Goal: Task Accomplishment & Management: Use online tool/utility

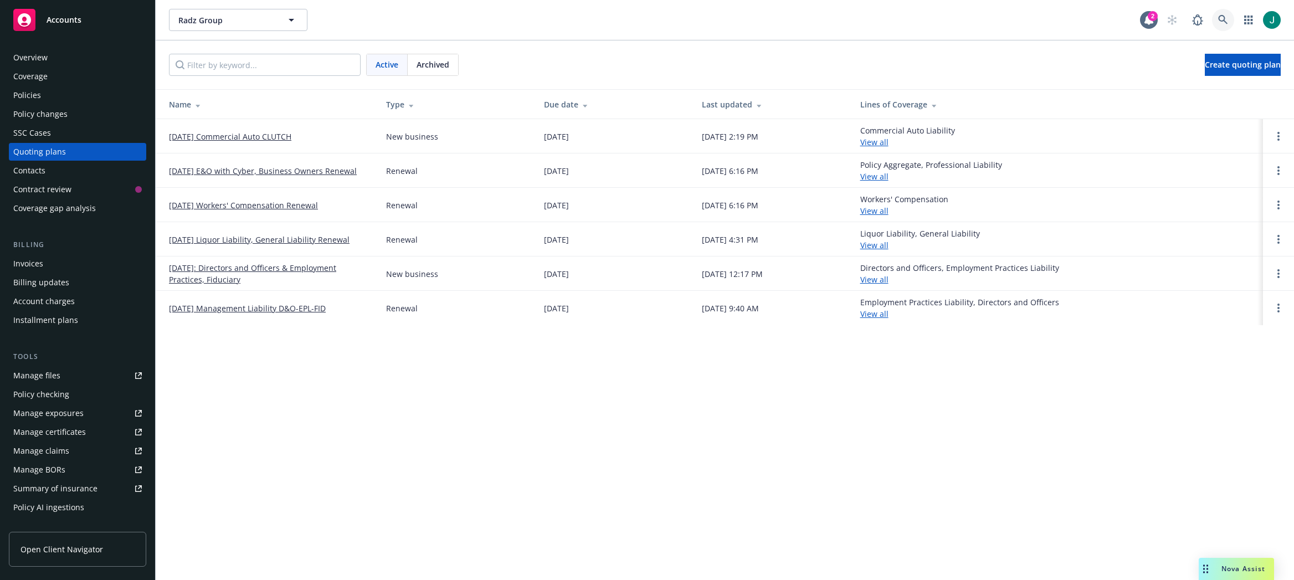
click at [1223, 17] on icon at bounding box center [1222, 19] width 9 height 9
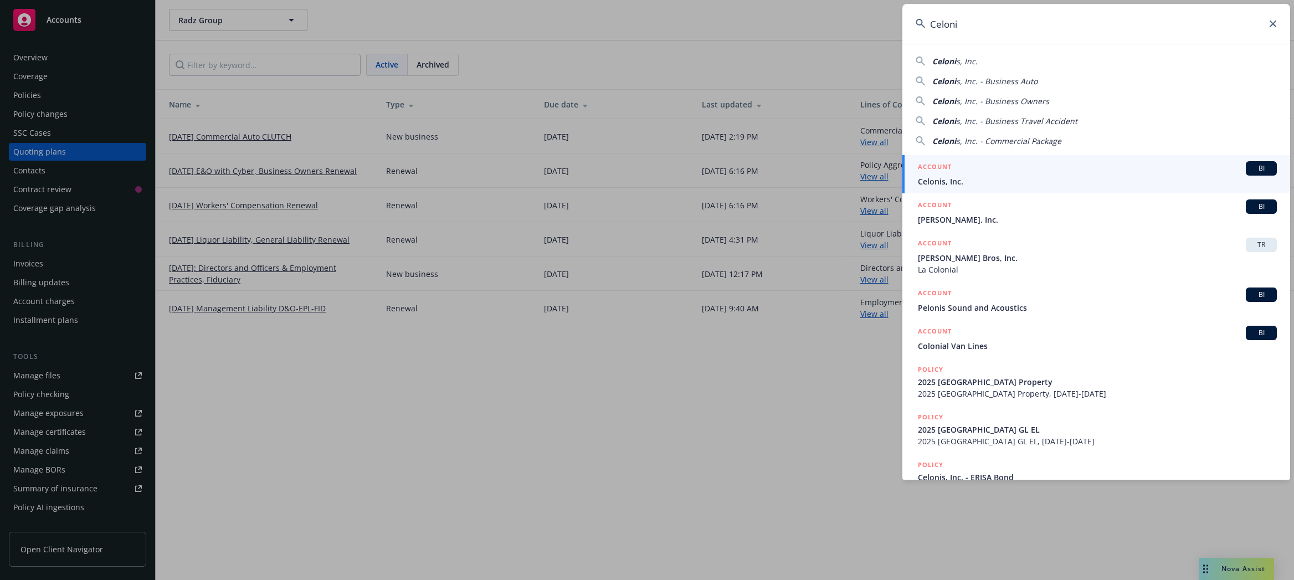
type input "Celoni"
click at [985, 176] on span "Celonis, Inc." at bounding box center [1097, 182] width 359 height 12
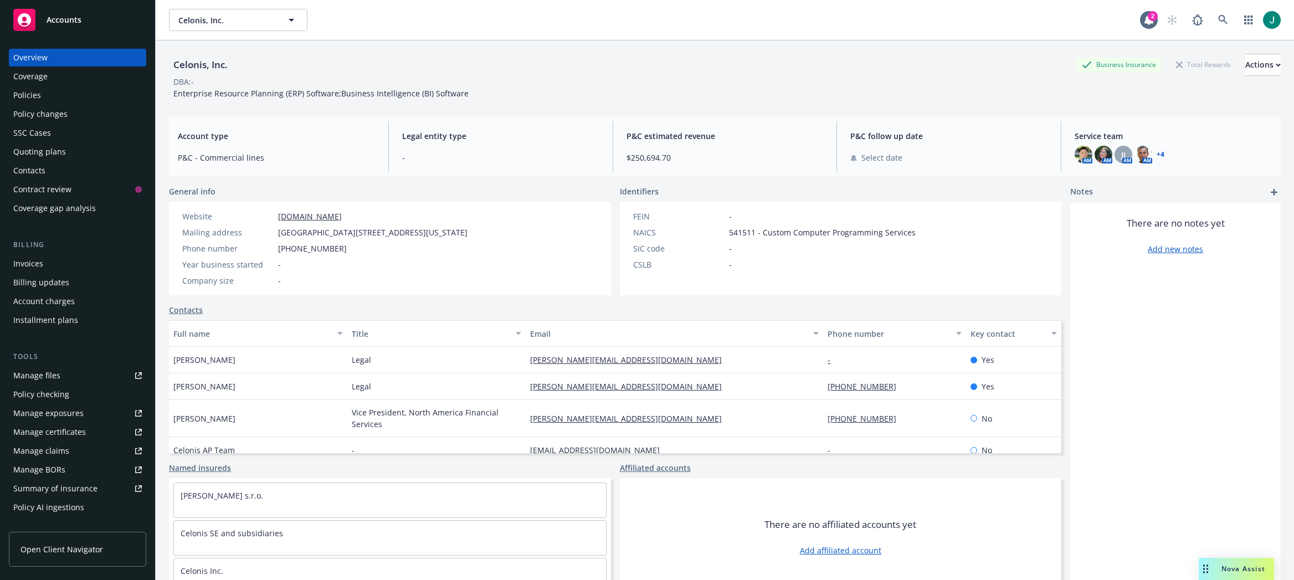
click at [24, 90] on div "Policies" at bounding box center [27, 95] width 28 height 18
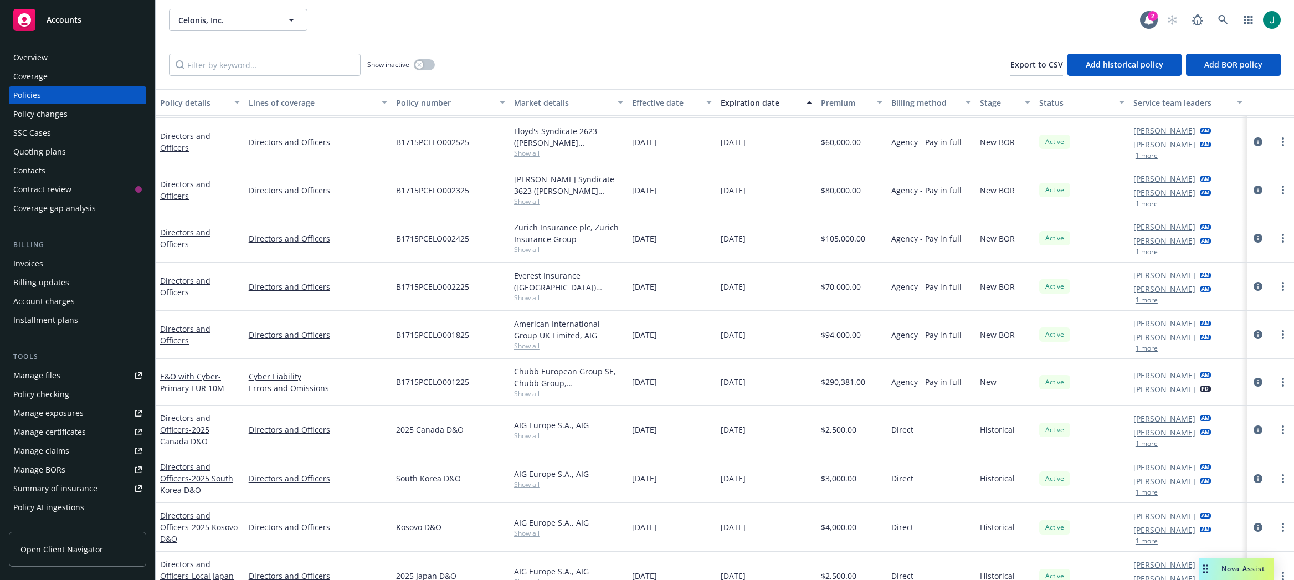
scroll to position [332, 0]
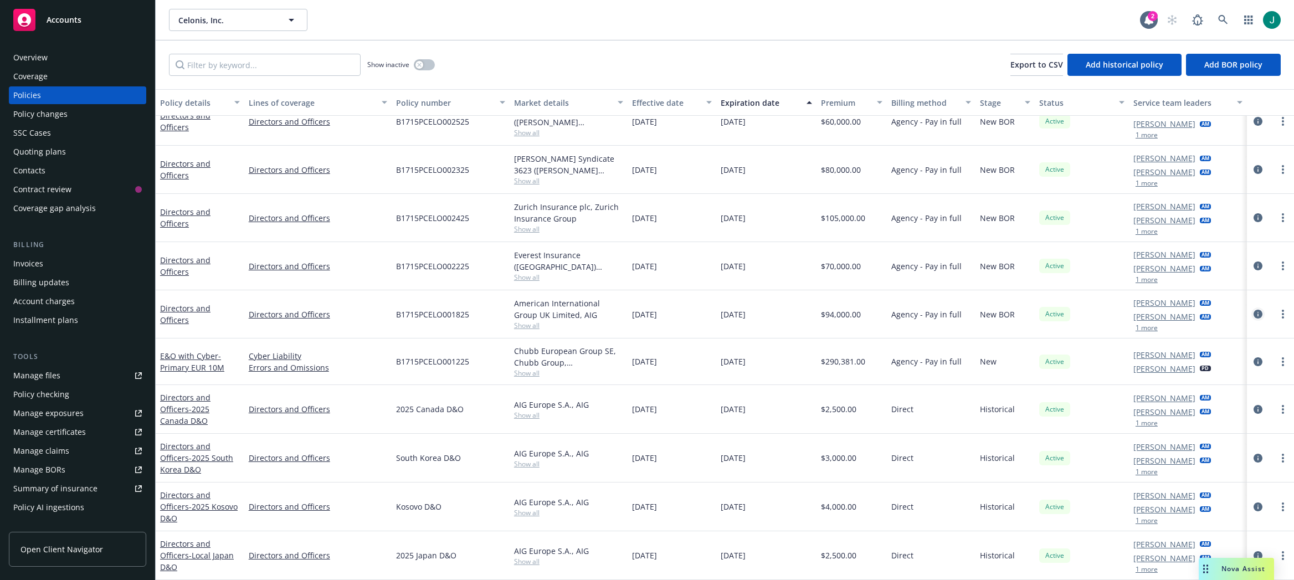
click at [1253, 313] on icon "circleInformation" at bounding box center [1257, 314] width 9 height 9
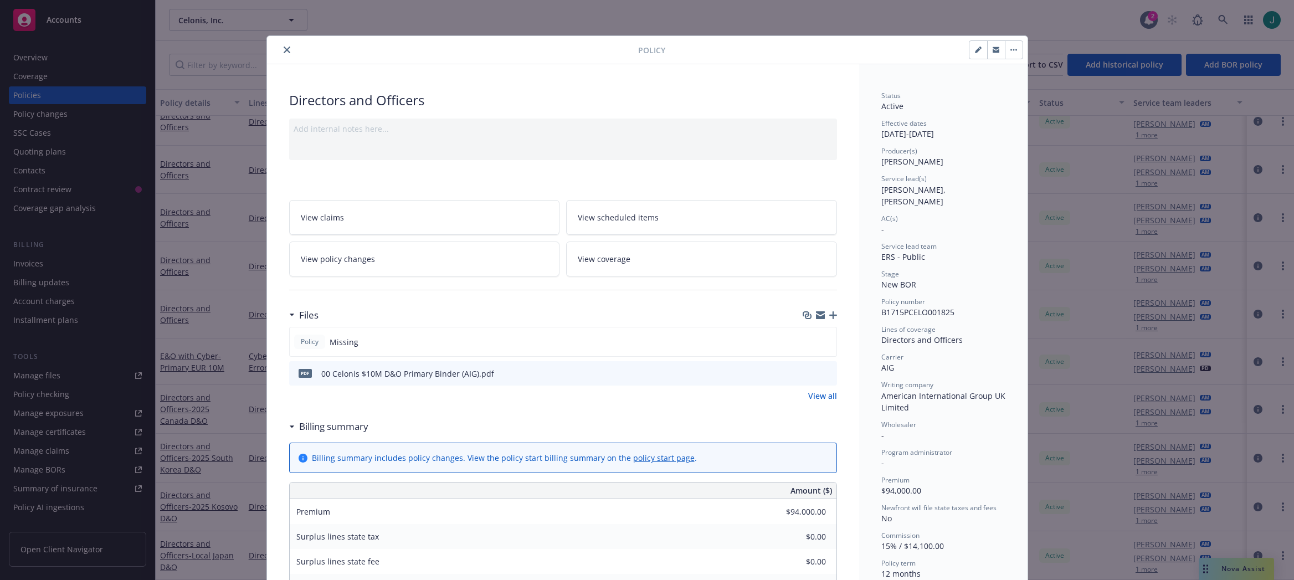
click at [824, 372] on icon "preview file" at bounding box center [826, 373] width 10 height 8
click at [821, 395] on link "View all" at bounding box center [822, 396] width 29 height 12
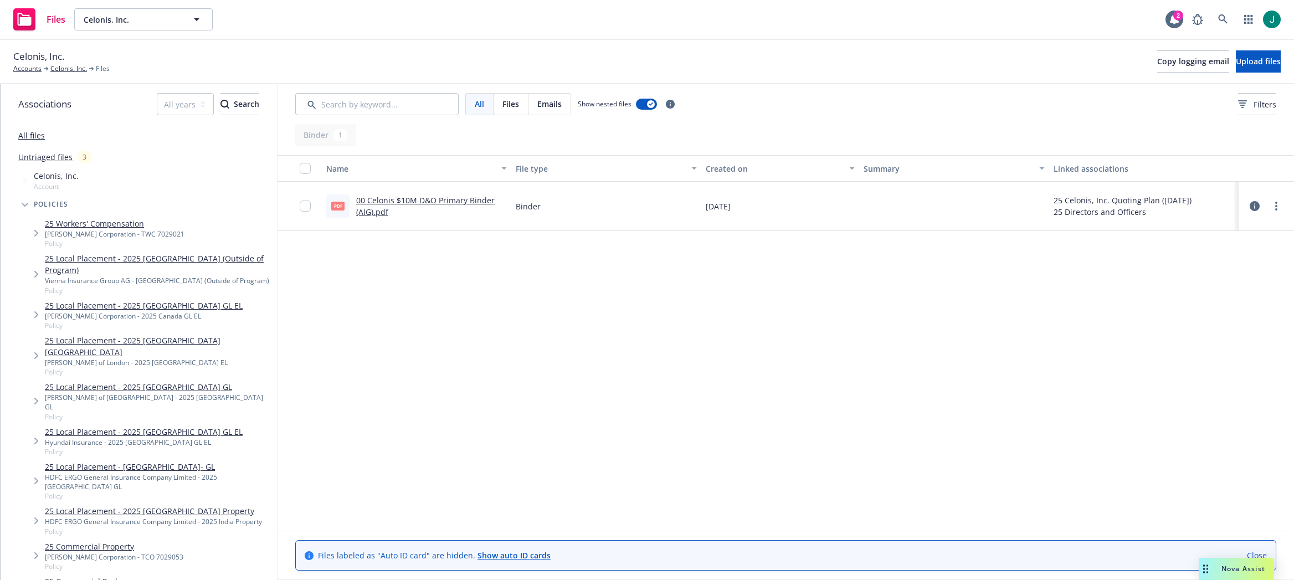
click at [1255, 209] on icon at bounding box center [1254, 206] width 10 height 10
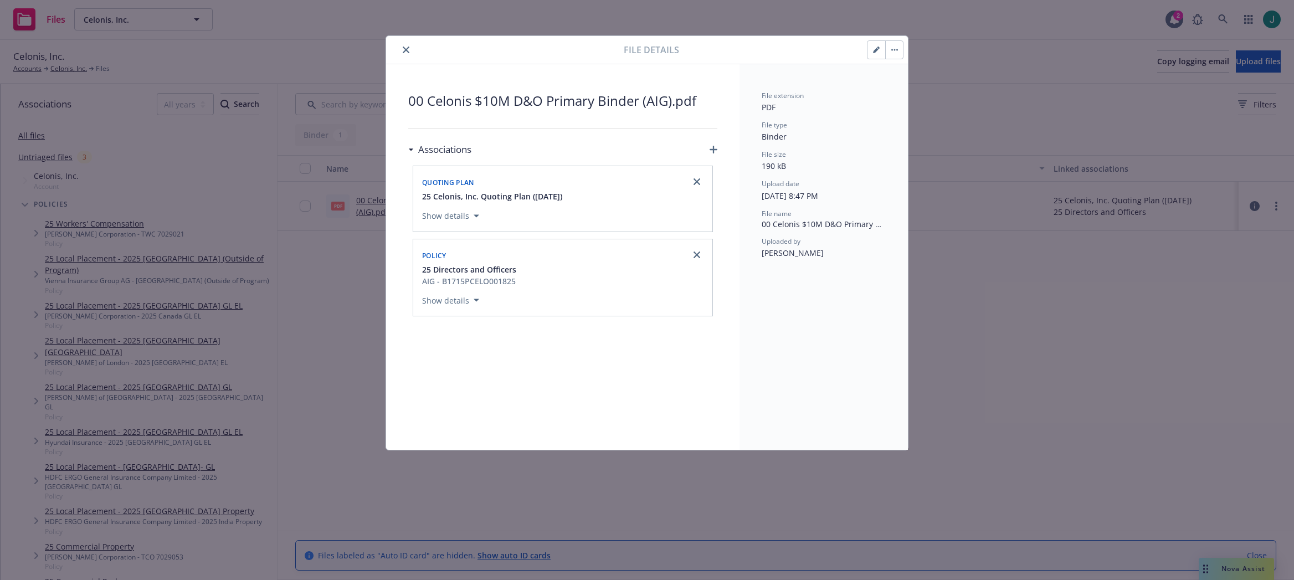
click at [404, 50] on icon "close" at bounding box center [406, 50] width 7 height 7
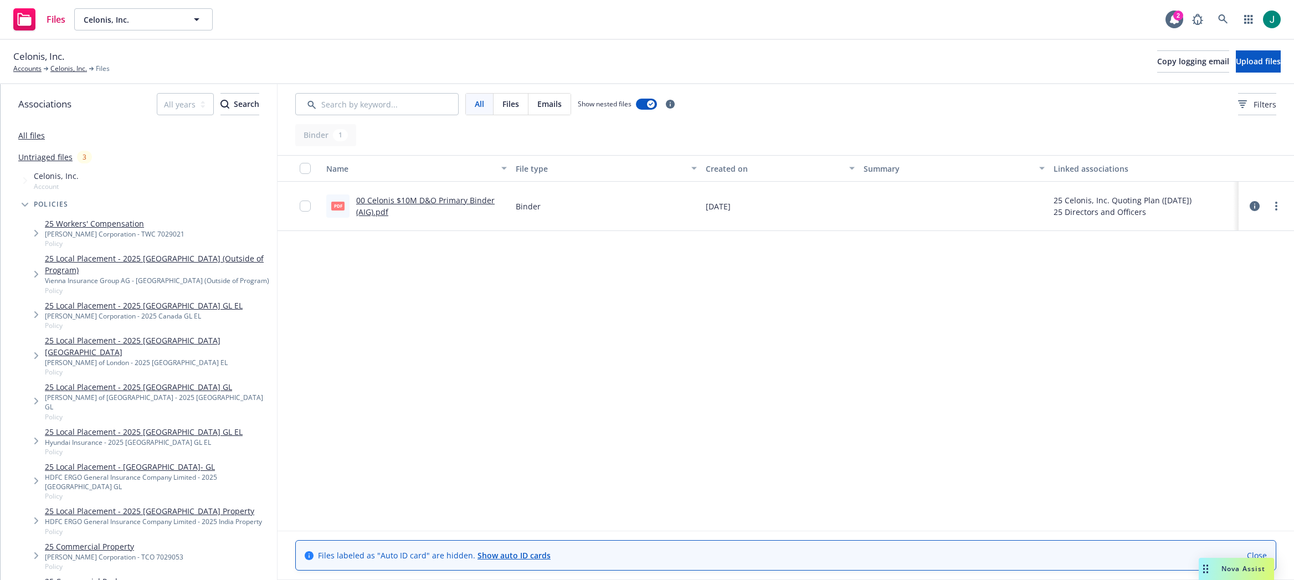
click at [397, 47] on div "Celonis, Inc. Accounts Celonis, Inc. Files Copy logging email Upload files" at bounding box center [647, 62] width 1294 height 44
click at [65, 68] on link "Celonis, Inc." at bounding box center [68, 69] width 37 height 10
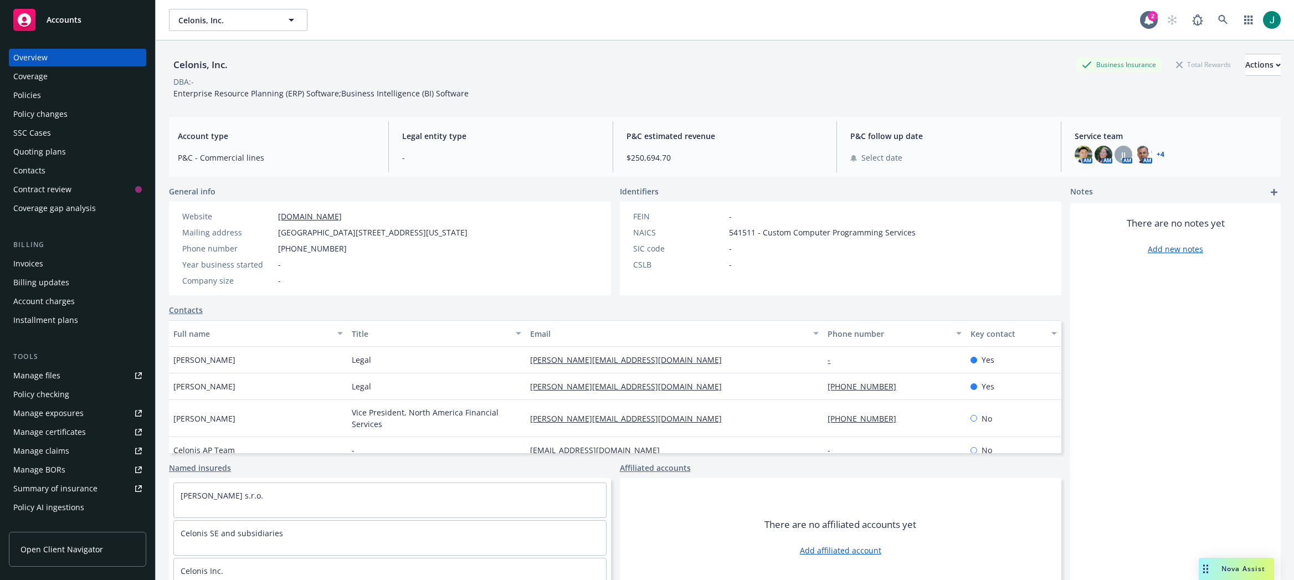
click at [29, 93] on div "Policies" at bounding box center [27, 95] width 28 height 18
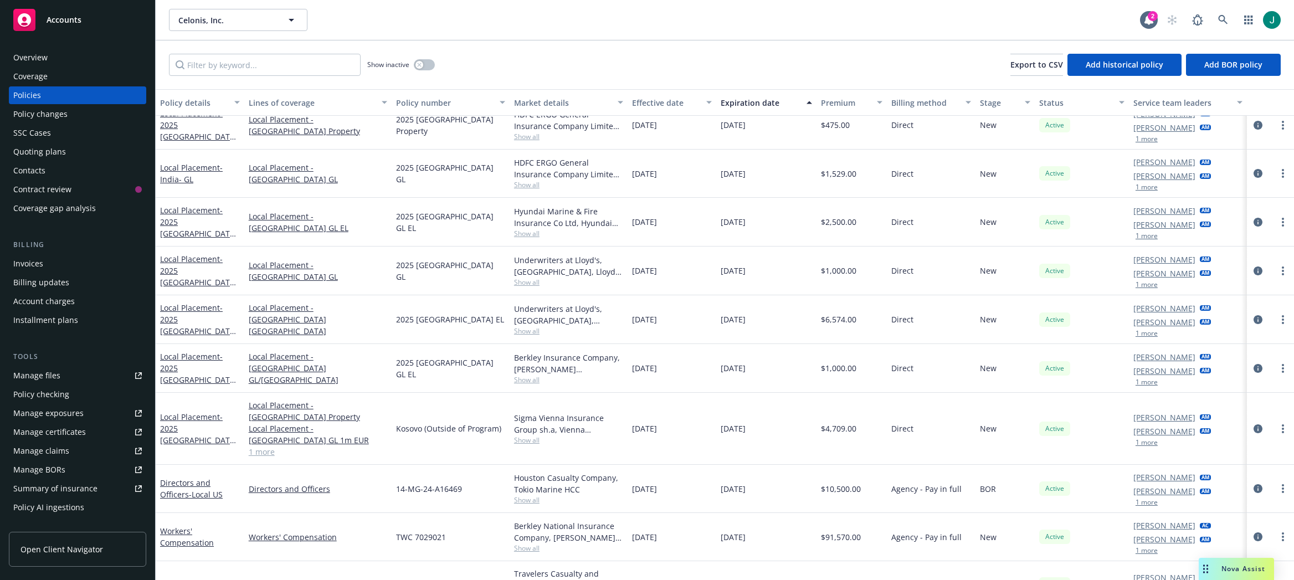
scroll to position [1262, 0]
click at [1253, 482] on icon "circleInformation" at bounding box center [1257, 486] width 9 height 9
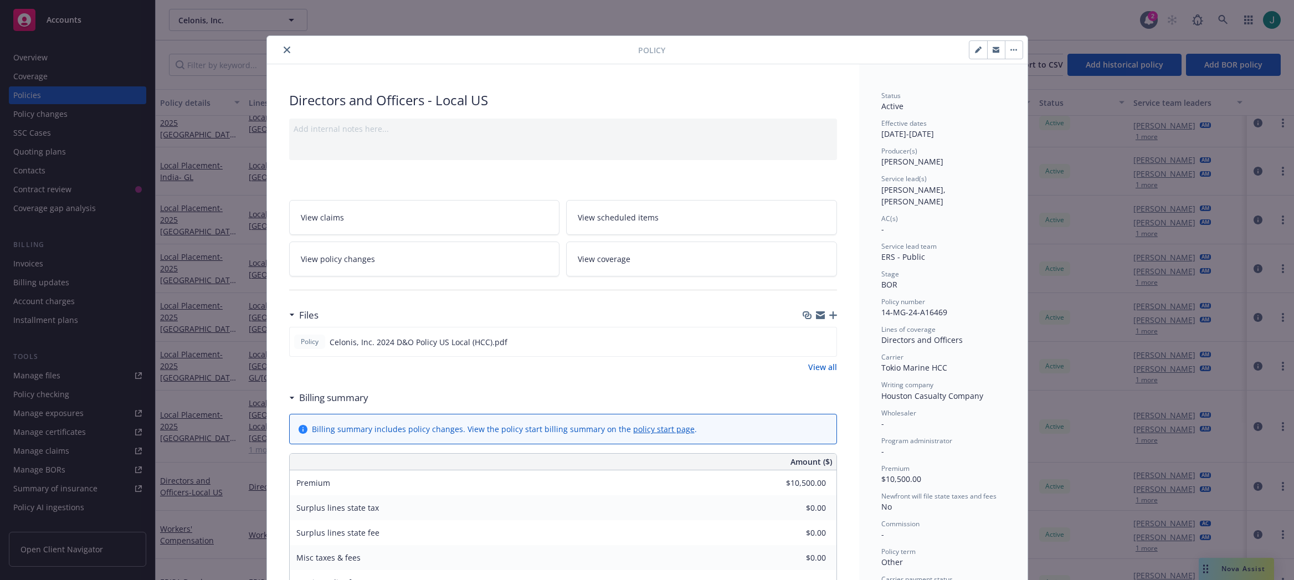
click at [284, 49] on icon "close" at bounding box center [287, 50] width 7 height 7
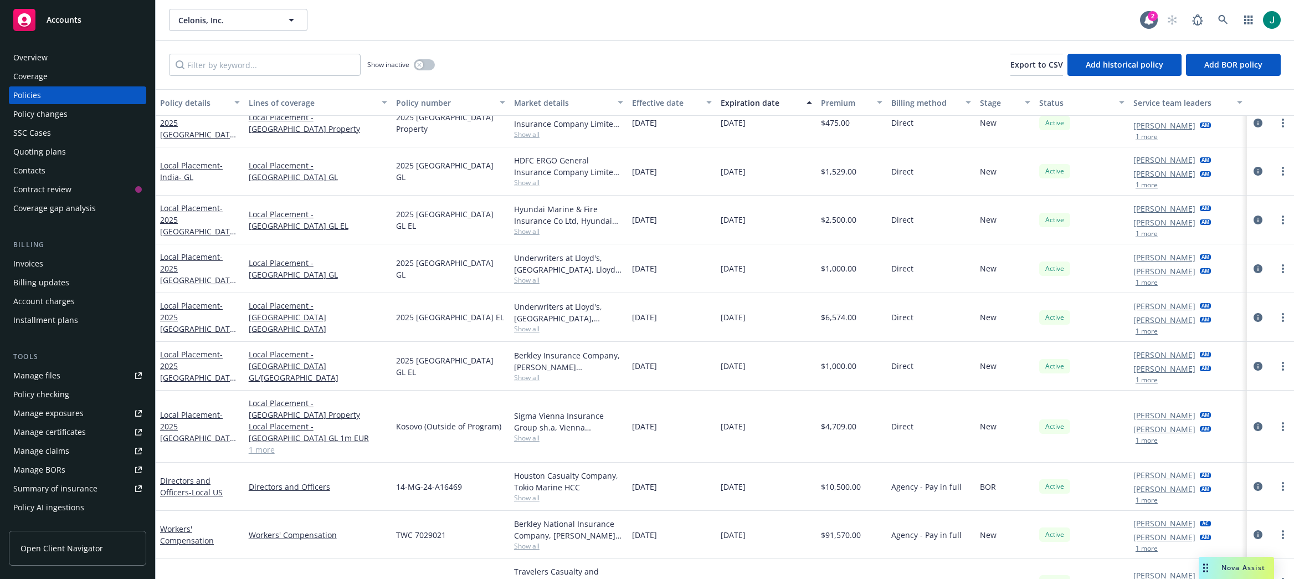
click at [274, 50] on div "Show inactive Export to CSV Add historical policy Add BOR policy" at bounding box center [725, 64] width 1138 height 49
click at [263, 62] on input "Filter by keyword..." at bounding box center [265, 65] width 192 height 22
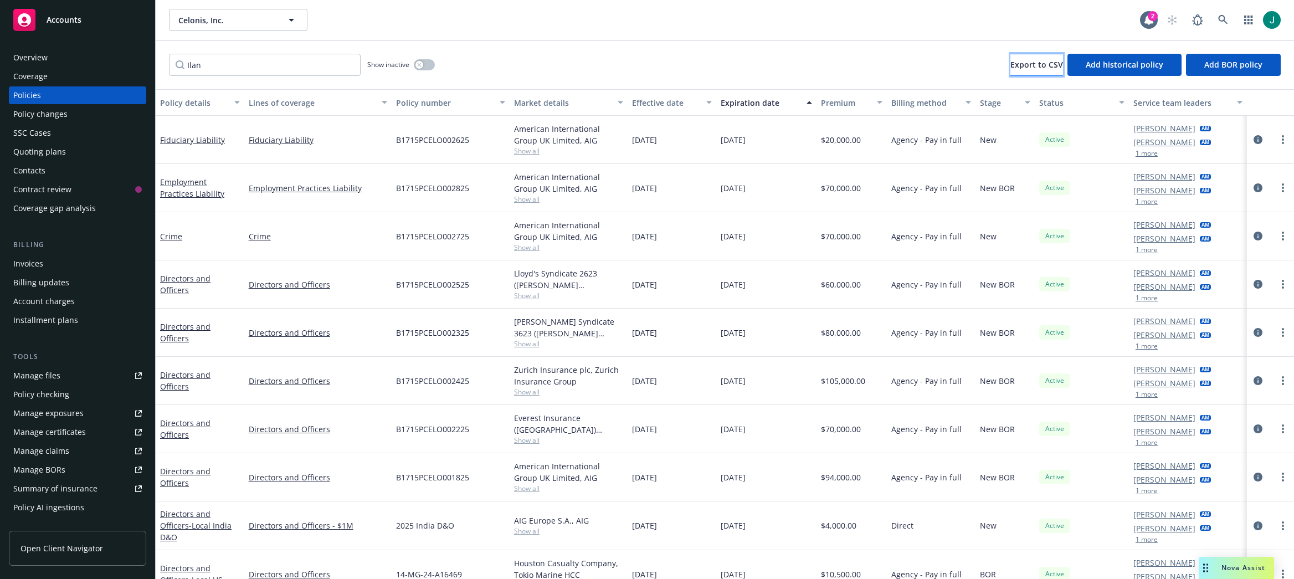
click at [1010, 66] on span "Export to CSV" at bounding box center [1036, 64] width 53 height 11
click at [1059, 491] on div "Active" at bounding box center [1082, 477] width 94 height 48
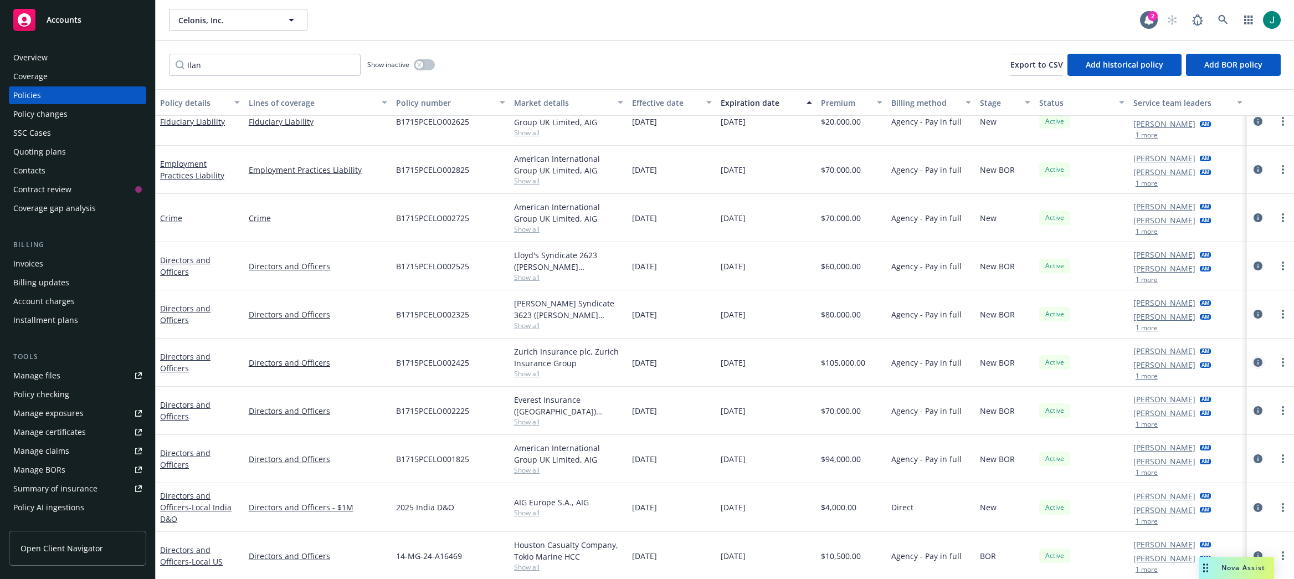
click at [1253, 363] on icon "circleInformation" at bounding box center [1257, 362] width 9 height 9
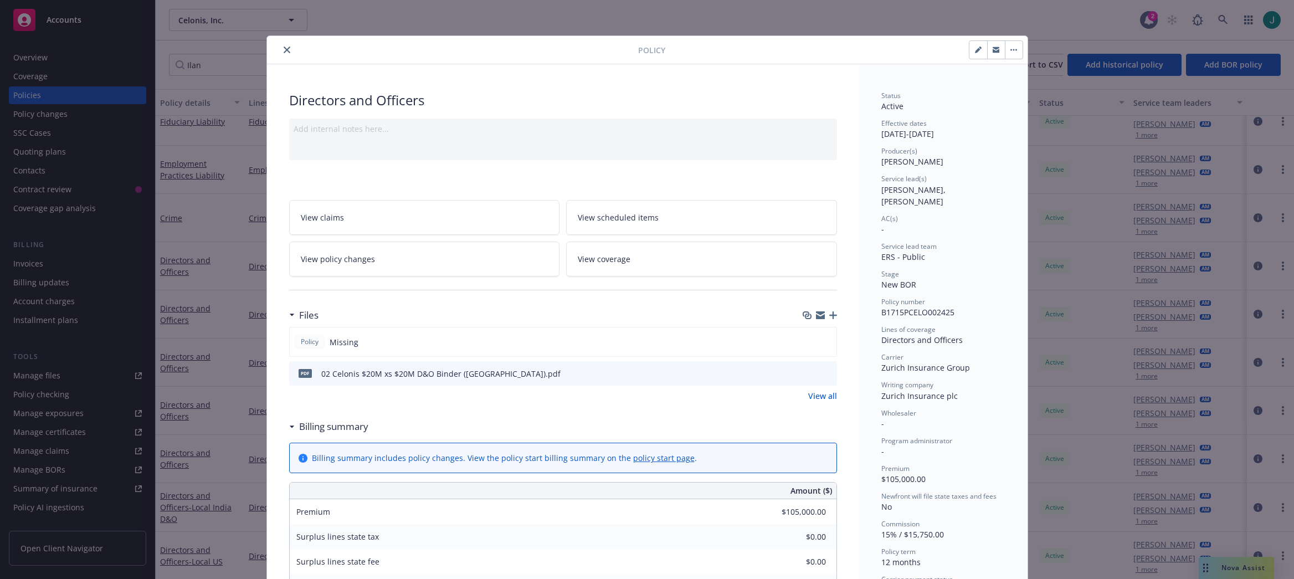
drag, startPoint x: 824, startPoint y: 374, endPoint x: 811, endPoint y: 374, distance: 12.2
click at [824, 374] on icon "preview file" at bounding box center [826, 373] width 10 height 8
drag, startPoint x: 276, startPoint y: 49, endPoint x: 284, endPoint y: 50, distance: 7.9
click at [280, 49] on button "close" at bounding box center [286, 49] width 13 height 13
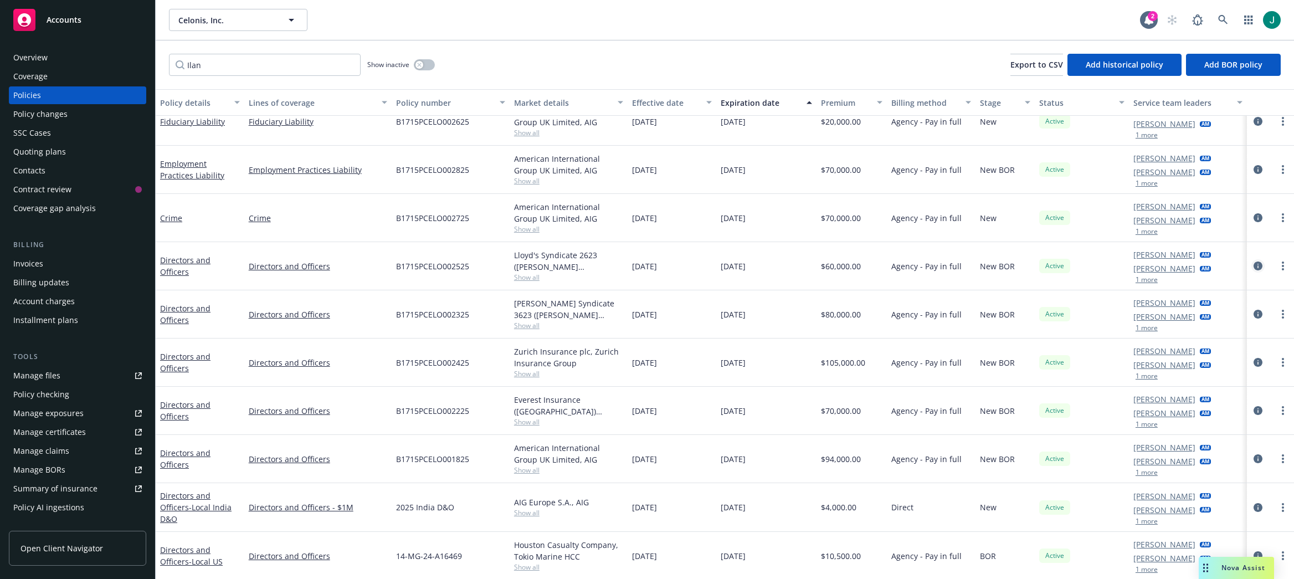
click at [1253, 265] on icon "circleInformation" at bounding box center [1257, 265] width 9 height 9
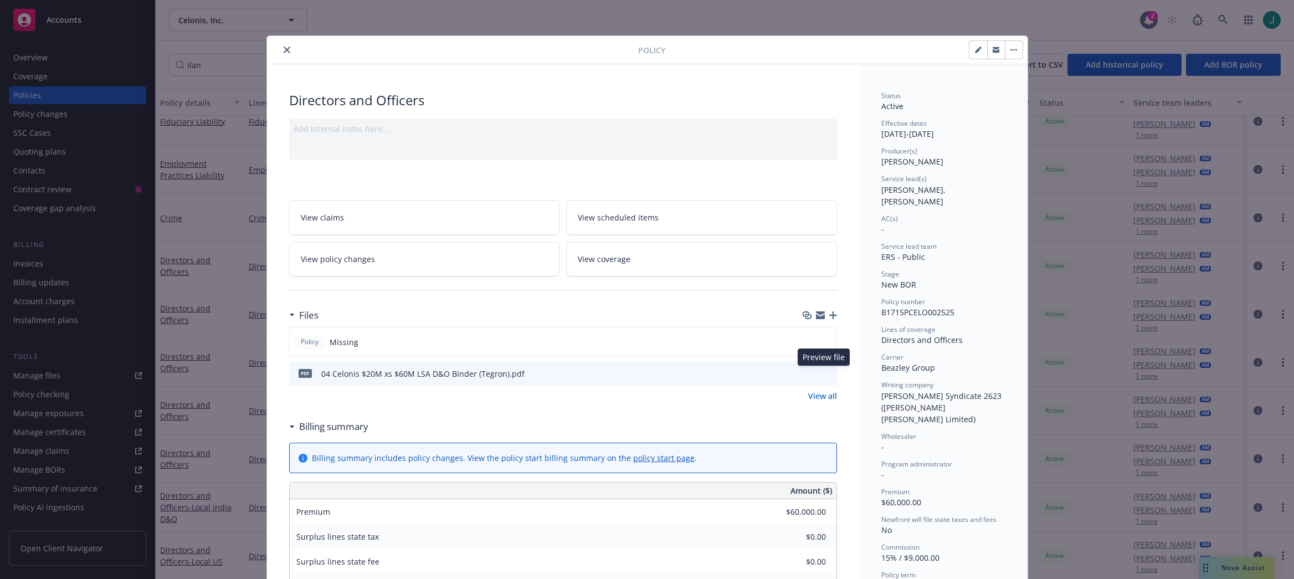
click at [822, 374] on icon "preview file" at bounding box center [826, 373] width 10 height 8
click at [284, 49] on icon "close" at bounding box center [287, 50] width 7 height 7
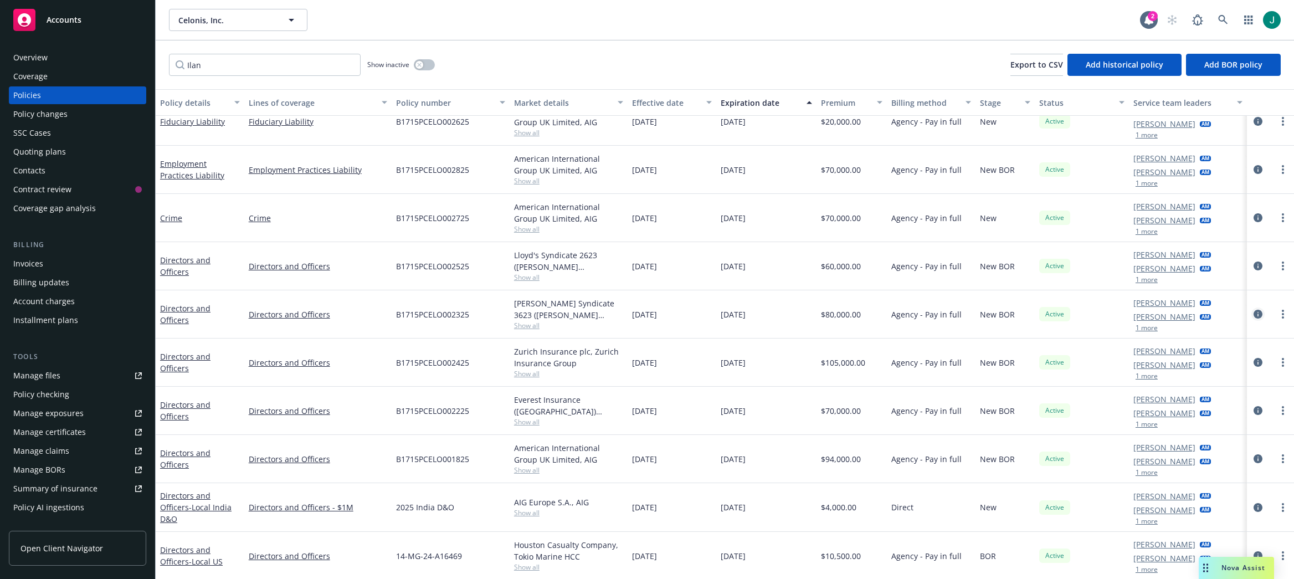
click at [1253, 313] on icon "circleInformation" at bounding box center [1257, 314] width 9 height 9
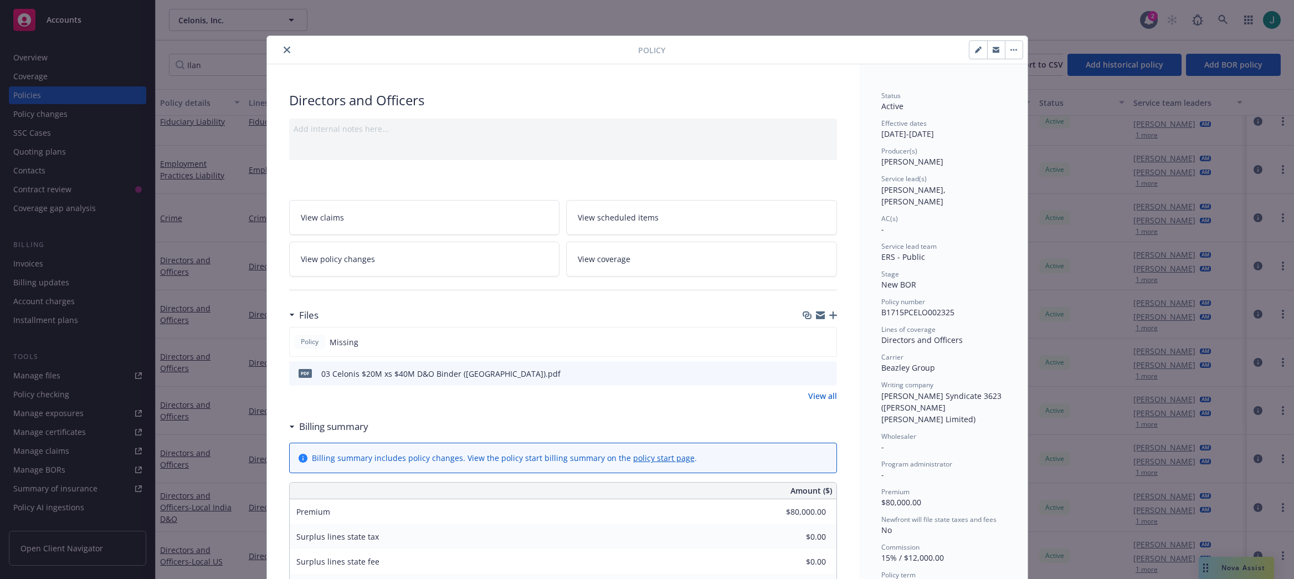
drag, startPoint x: 624, startPoint y: 349, endPoint x: 532, endPoint y: 277, distance: 116.8
click at [623, 346] on div "Policy Missing" at bounding box center [563, 342] width 548 height 30
click at [284, 49] on icon "close" at bounding box center [287, 50] width 7 height 7
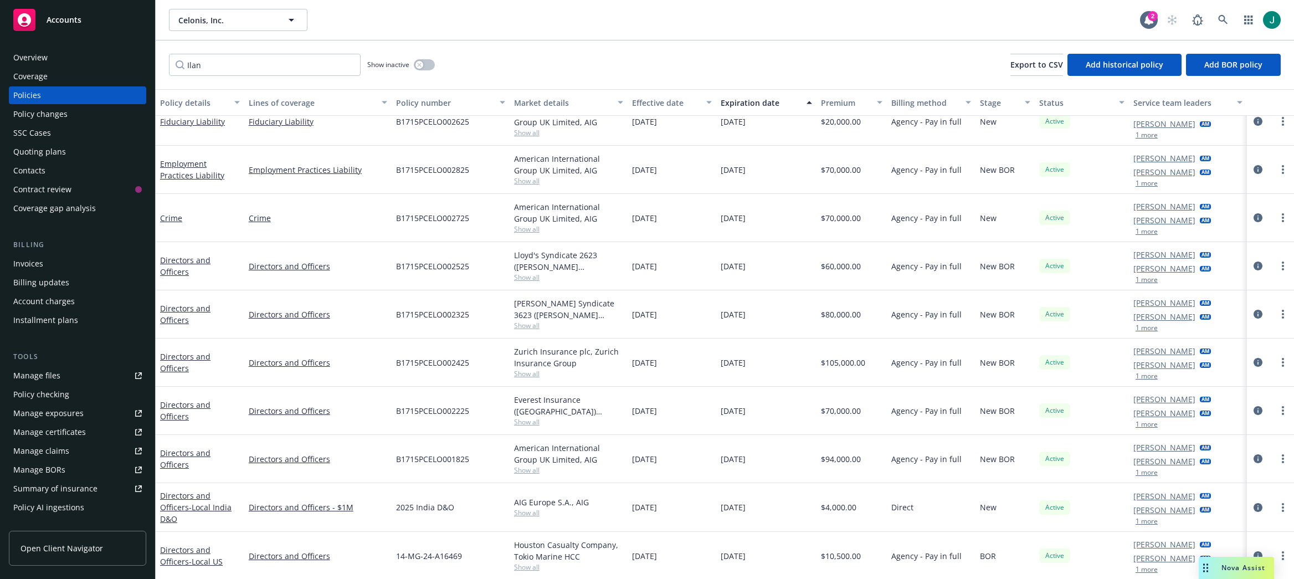
click at [590, 422] on span "Show all" at bounding box center [568, 421] width 109 height 9
click at [1253, 410] on icon "circleInformation" at bounding box center [1257, 410] width 9 height 9
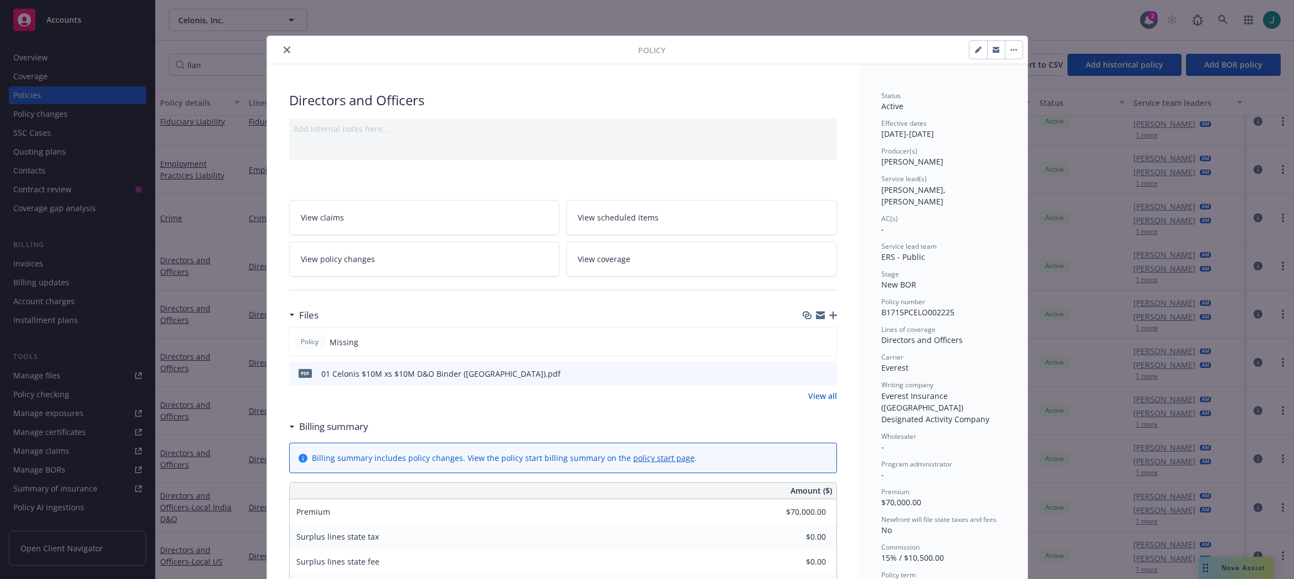
click at [284, 49] on icon "close" at bounding box center [287, 50] width 7 height 7
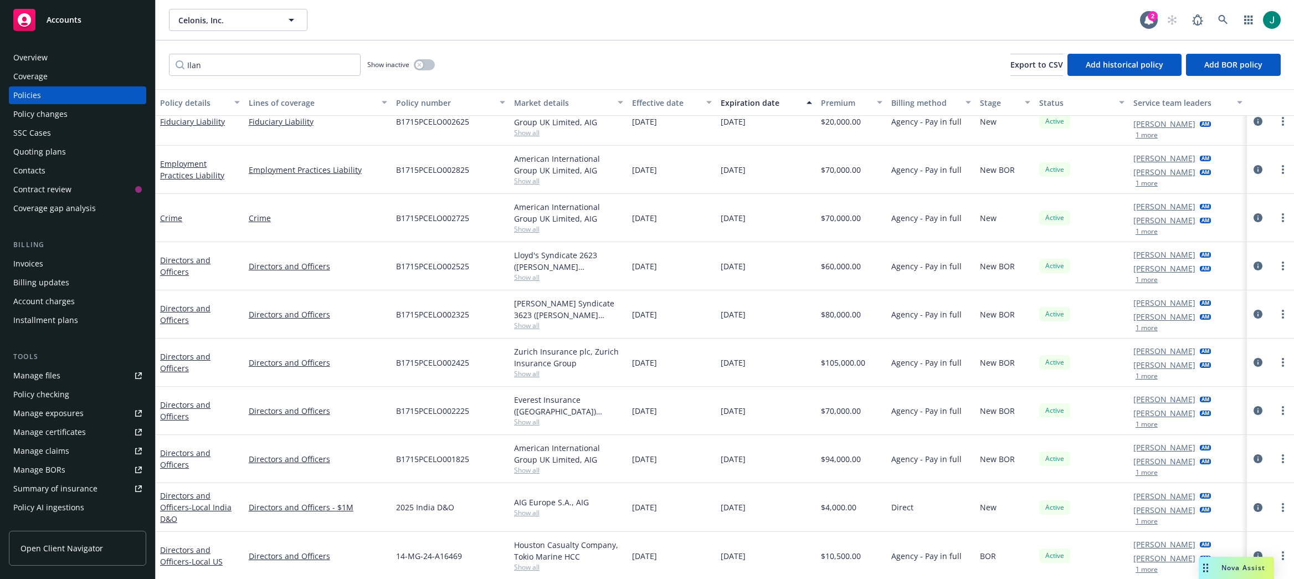
drag, startPoint x: 1239, startPoint y: 460, endPoint x: 1231, endPoint y: 460, distance: 8.3
click at [1253, 460] on icon "circleInformation" at bounding box center [1257, 458] width 9 height 9
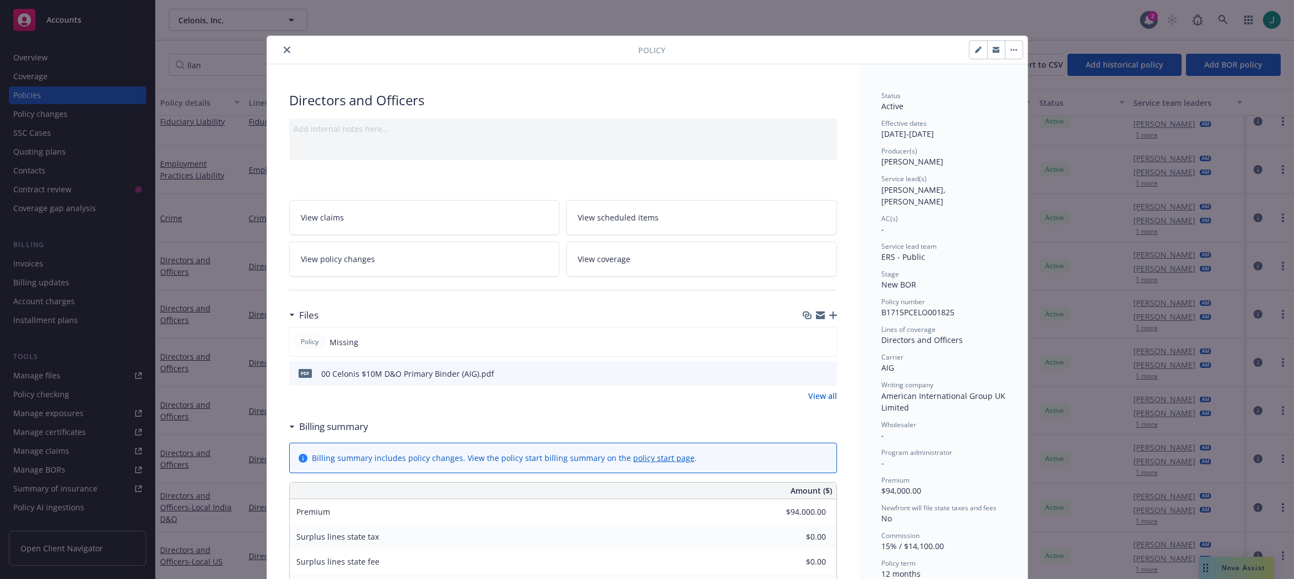
click at [284, 50] on icon "close" at bounding box center [287, 50] width 7 height 7
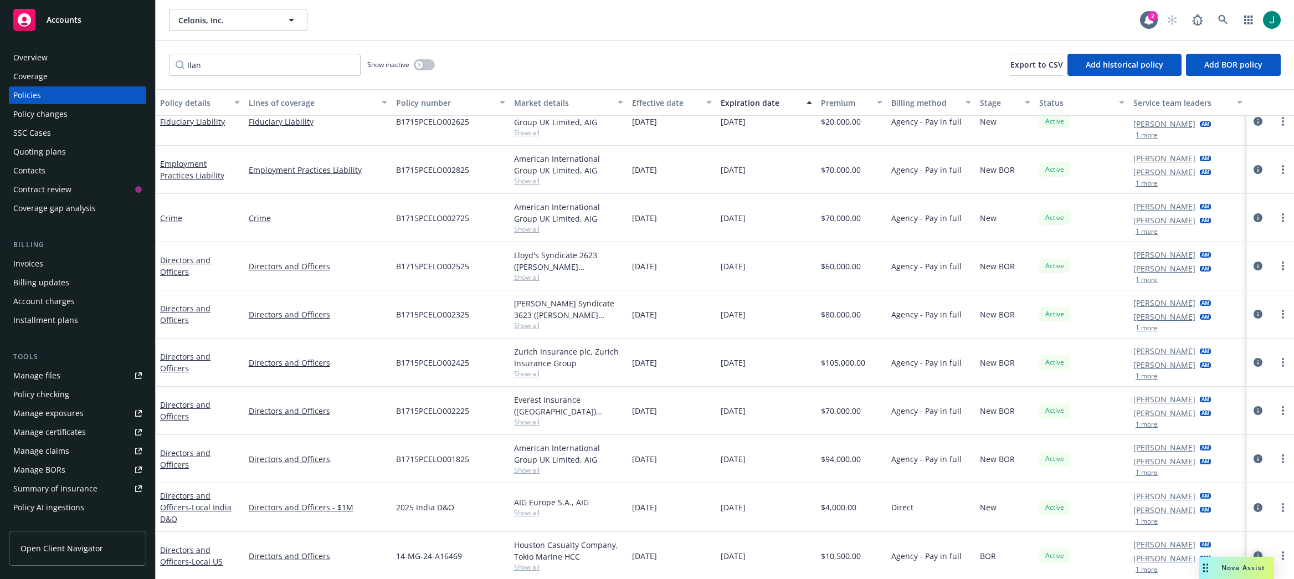
click at [1253, 553] on icon "circleInformation" at bounding box center [1257, 555] width 9 height 9
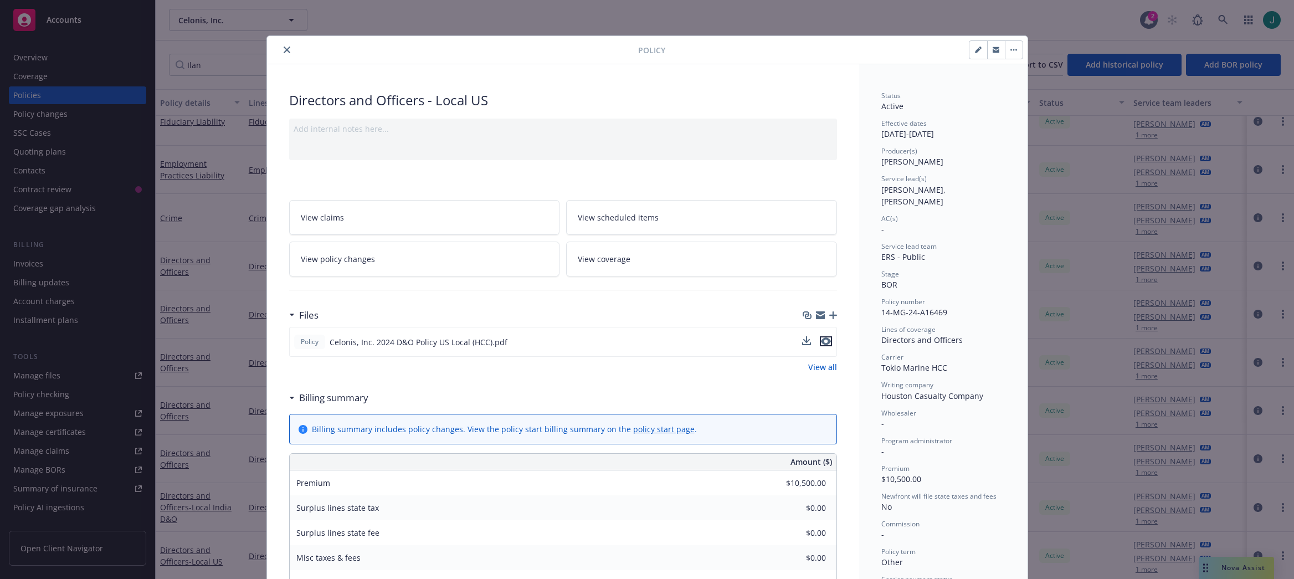
click at [823, 343] on icon "preview file" at bounding box center [826, 341] width 10 height 8
click at [284, 52] on icon "close" at bounding box center [287, 50] width 7 height 7
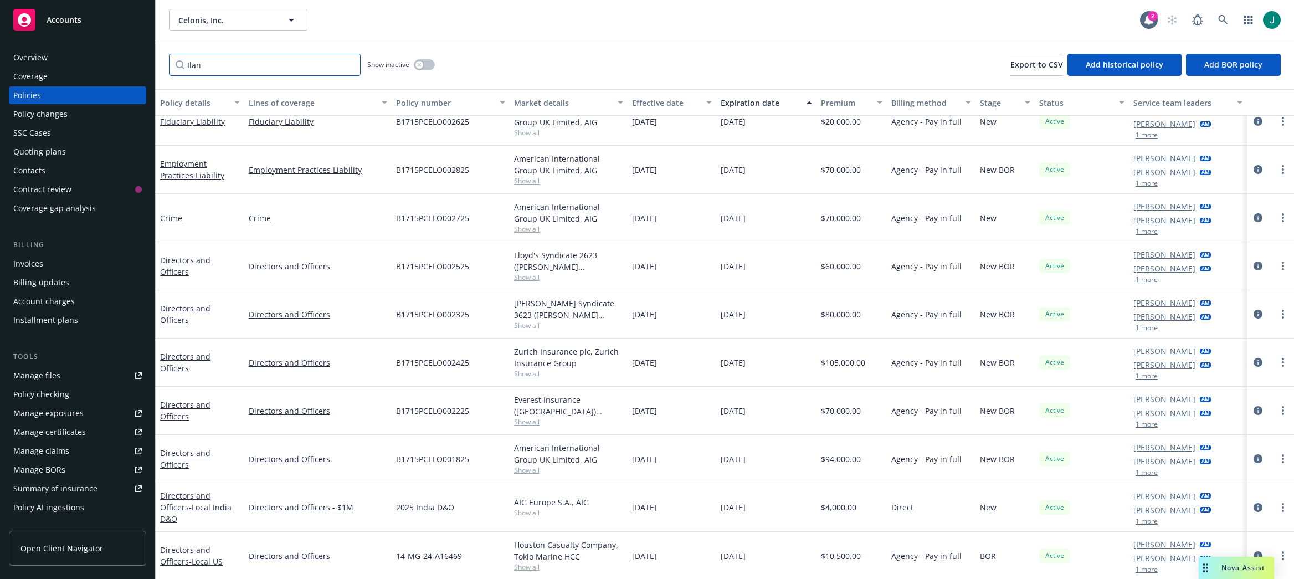
click at [264, 72] on input "Ilan" at bounding box center [265, 65] width 192 height 22
drag, startPoint x: 267, startPoint y: 69, endPoint x: 139, endPoint y: 61, distance: 128.7
click at [139, 61] on div "Accounts Overview Coverage Policies Policy changes SSC Cases Quoting plans Cont…" at bounding box center [647, 289] width 1294 height 579
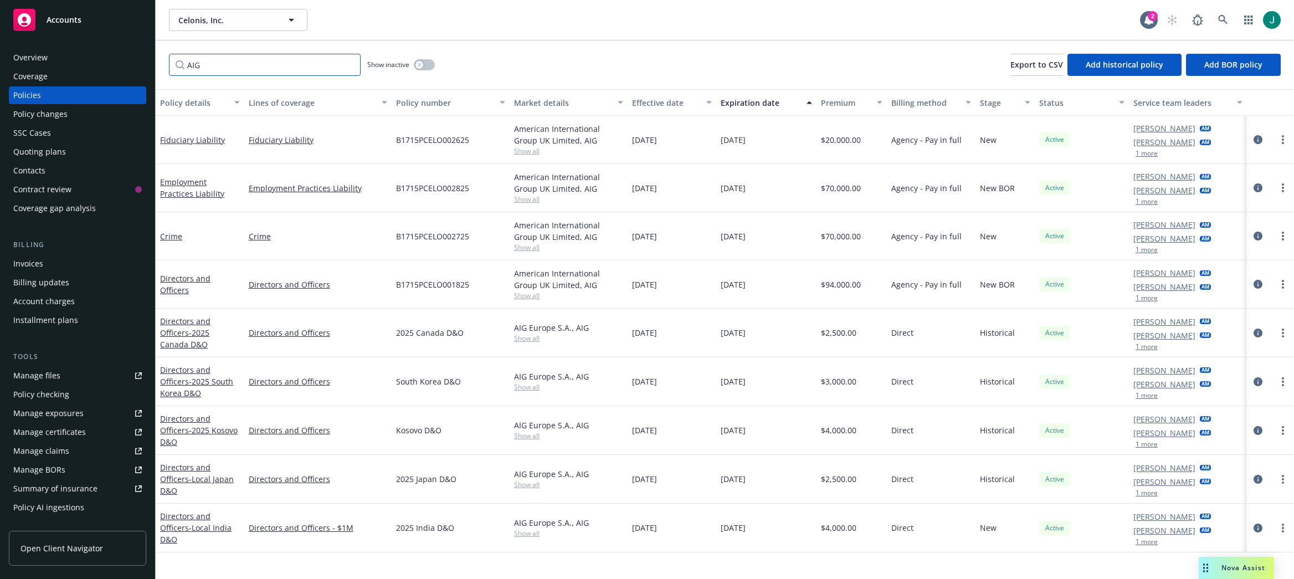
type input "AIG"
click at [342, 236] on link "Crime" at bounding box center [318, 236] width 138 height 12
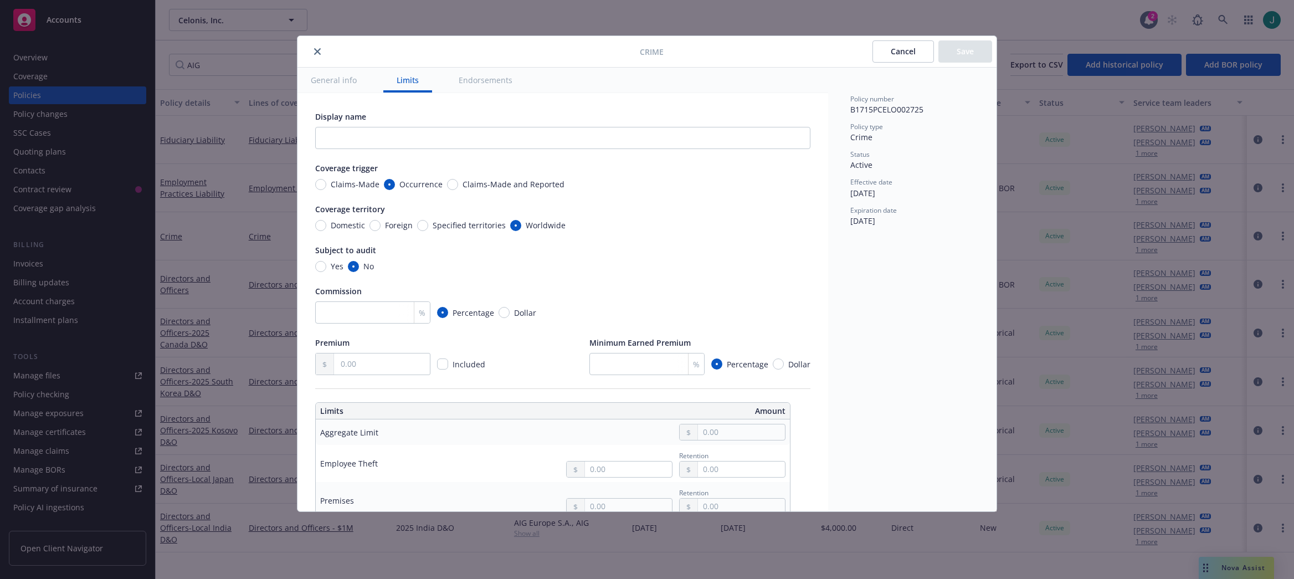
click at [316, 52] on icon "close" at bounding box center [317, 51] width 7 height 7
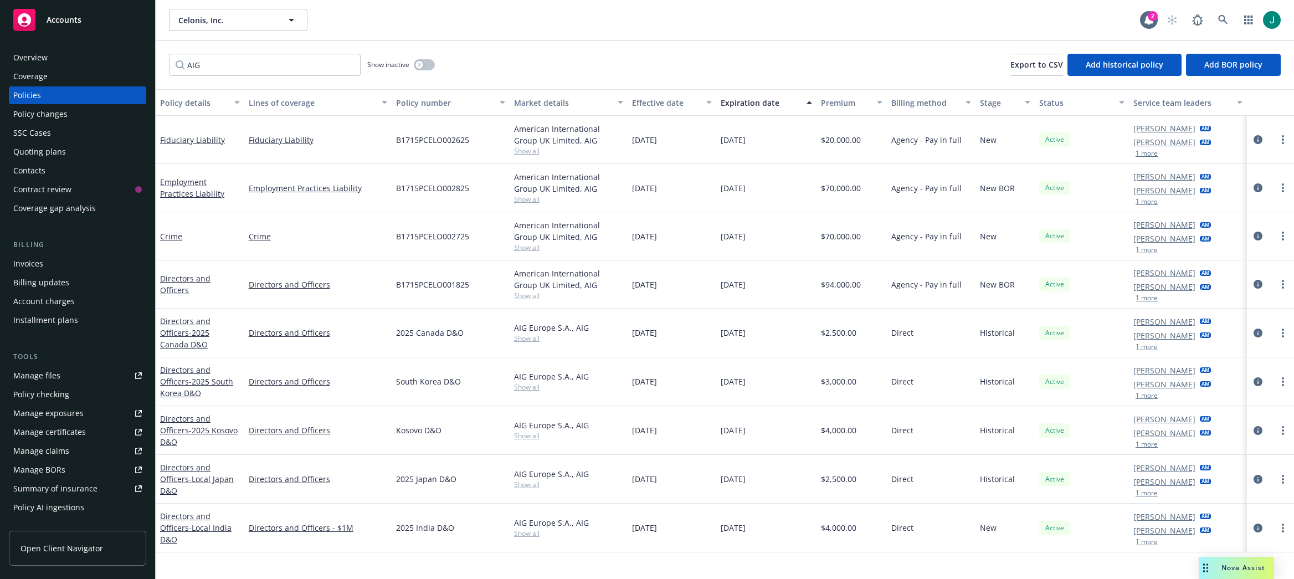
click at [316, 153] on div "Fiduciary Liability" at bounding box center [317, 140] width 147 height 48
click at [377, 393] on div "Directors and Officers" at bounding box center [317, 381] width 147 height 49
click at [1253, 382] on icon "circleInformation" at bounding box center [1257, 381] width 9 height 9
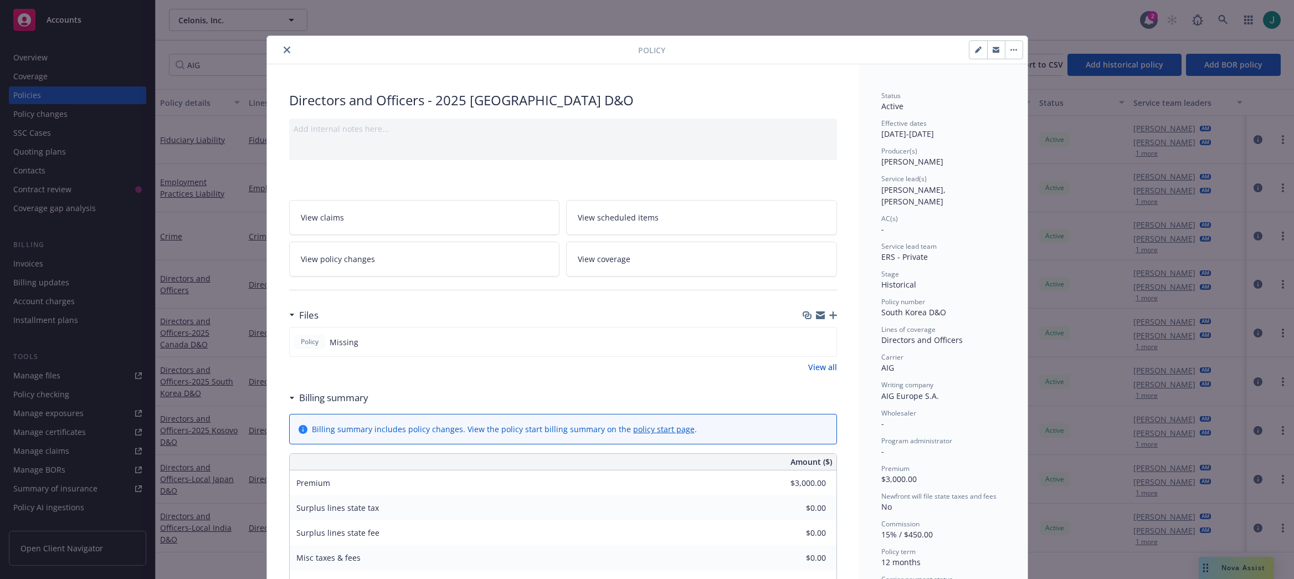
click at [284, 48] on icon "close" at bounding box center [287, 50] width 7 height 7
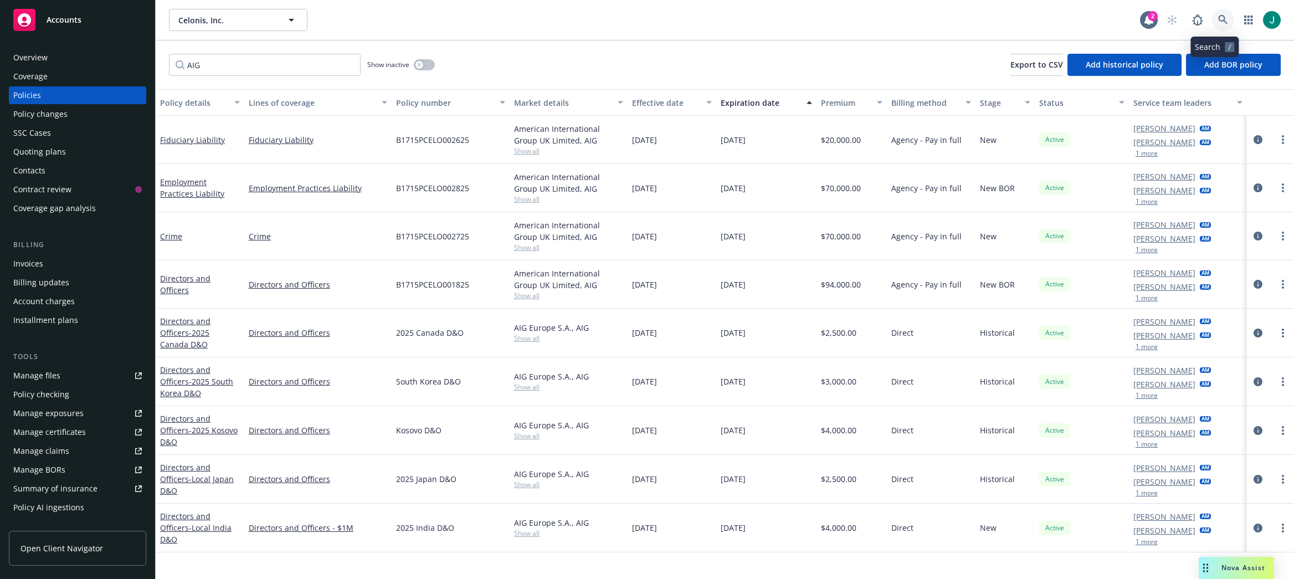
click at [1212, 14] on link at bounding box center [1223, 20] width 22 height 22
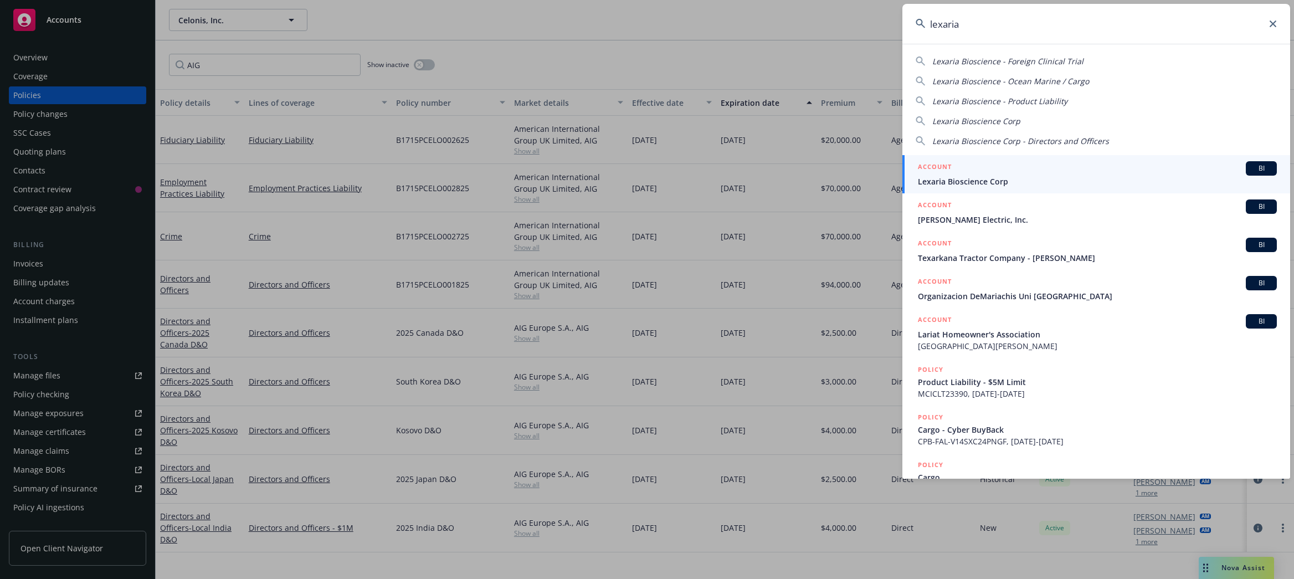
type input "lexaria"
click at [1025, 179] on span "Lexaria Bioscience Corp" at bounding box center [1097, 182] width 359 height 12
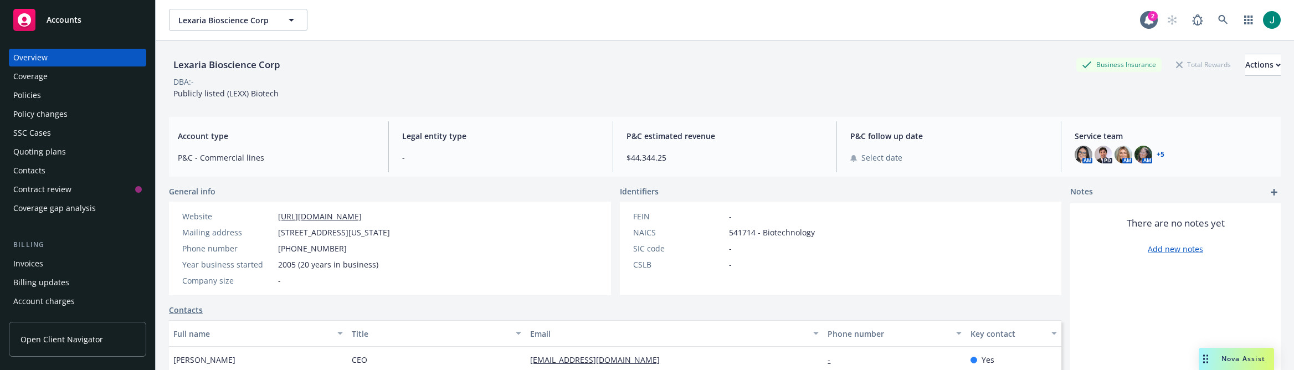
click at [25, 95] on div "Policies" at bounding box center [27, 95] width 28 height 18
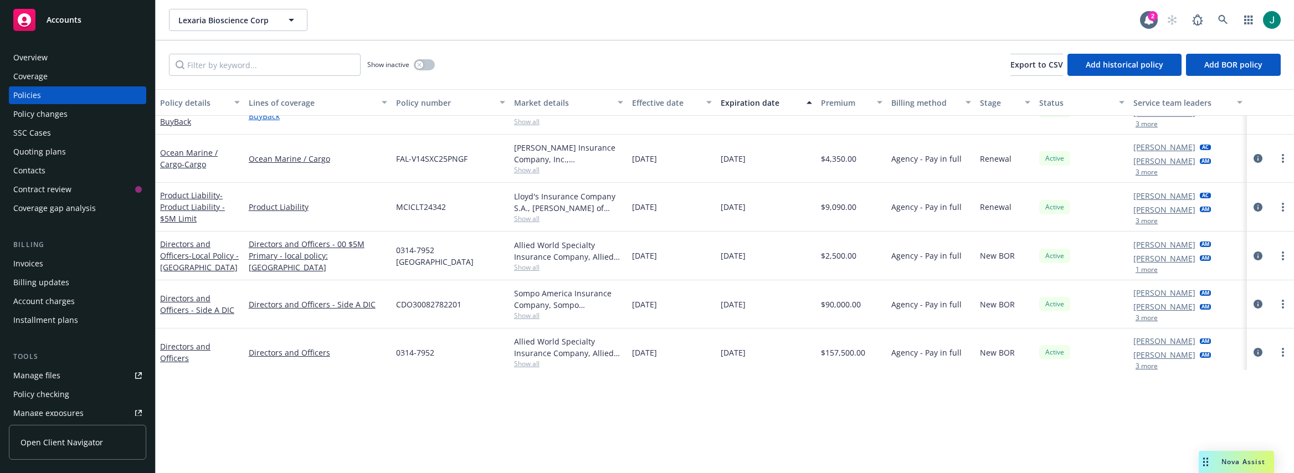
scroll to position [85, 0]
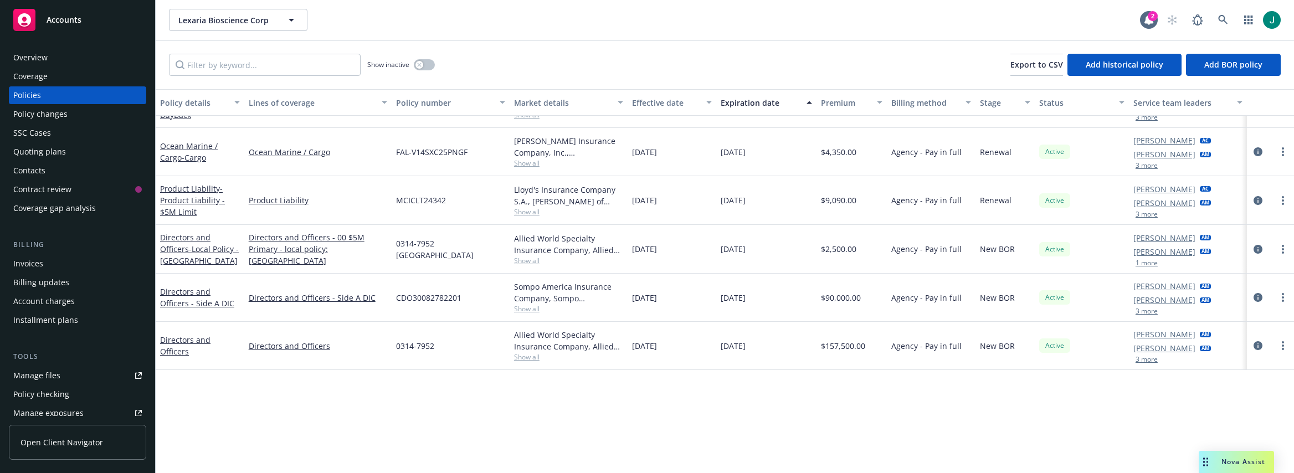
click at [378, 397] on div "Policy details Lines of coverage Policy number Market details Effective date Ex…" at bounding box center [725, 281] width 1138 height 384
click at [1253, 348] on icon "circleInformation" at bounding box center [1257, 345] width 9 height 9
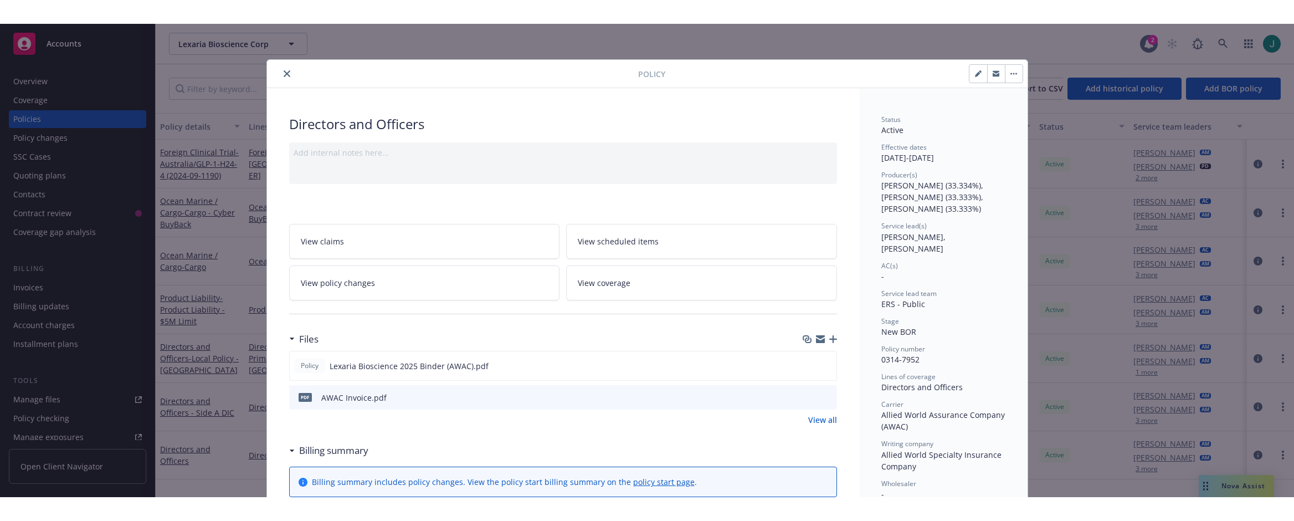
scroll to position [55, 0]
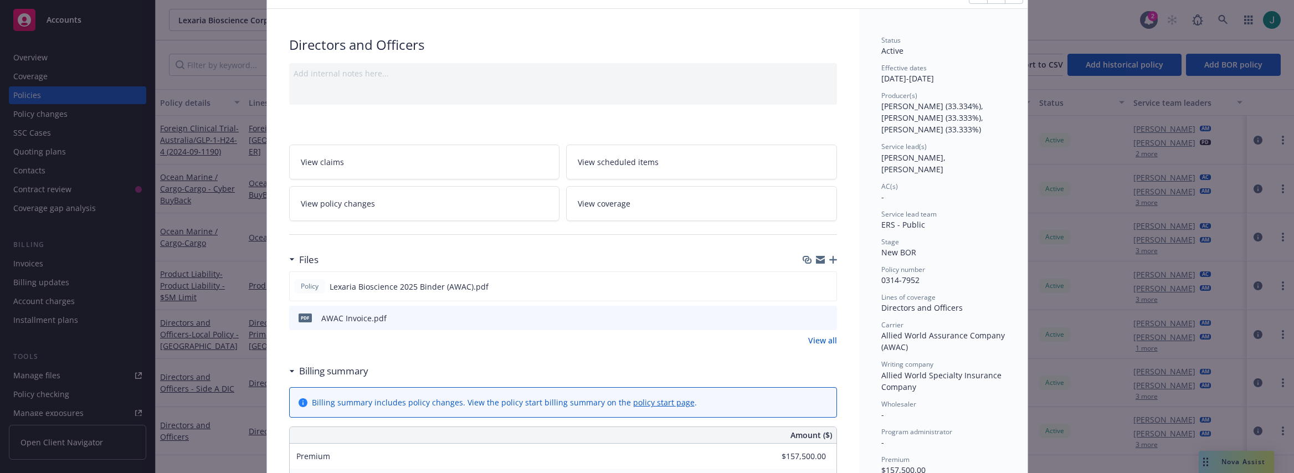
click at [825, 317] on icon "preview file" at bounding box center [826, 317] width 10 height 8
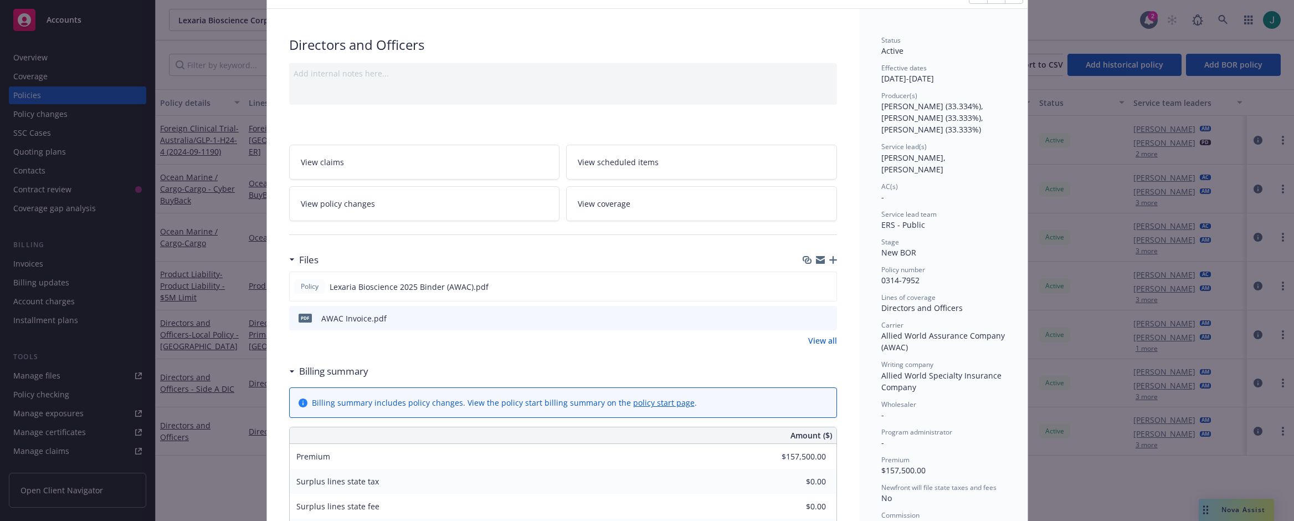
scroll to position [0, 0]
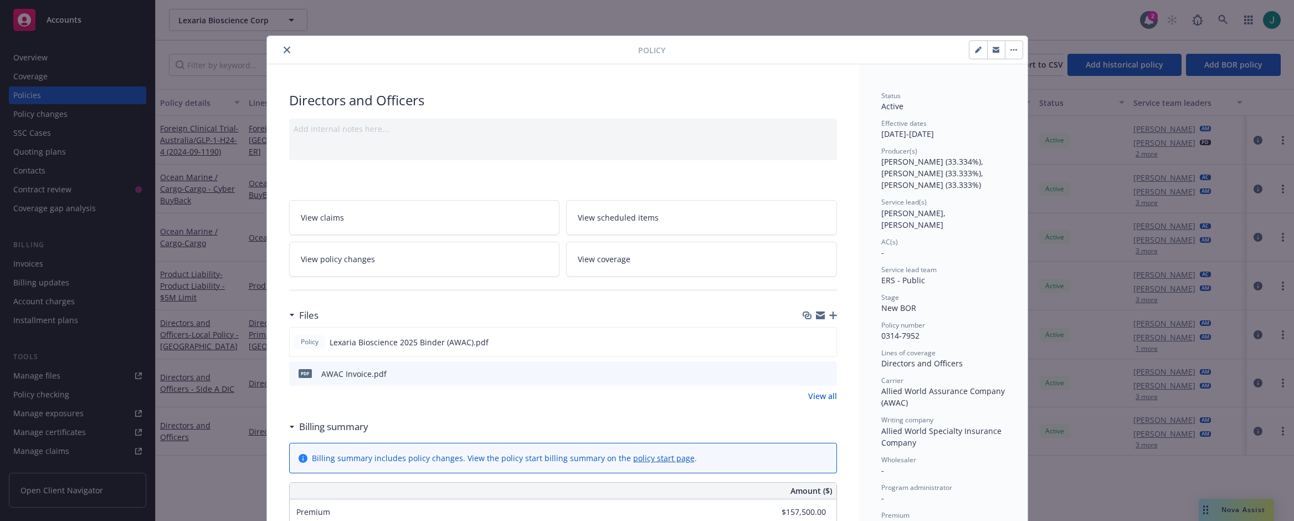
click at [284, 51] on icon "close" at bounding box center [287, 50] width 7 height 7
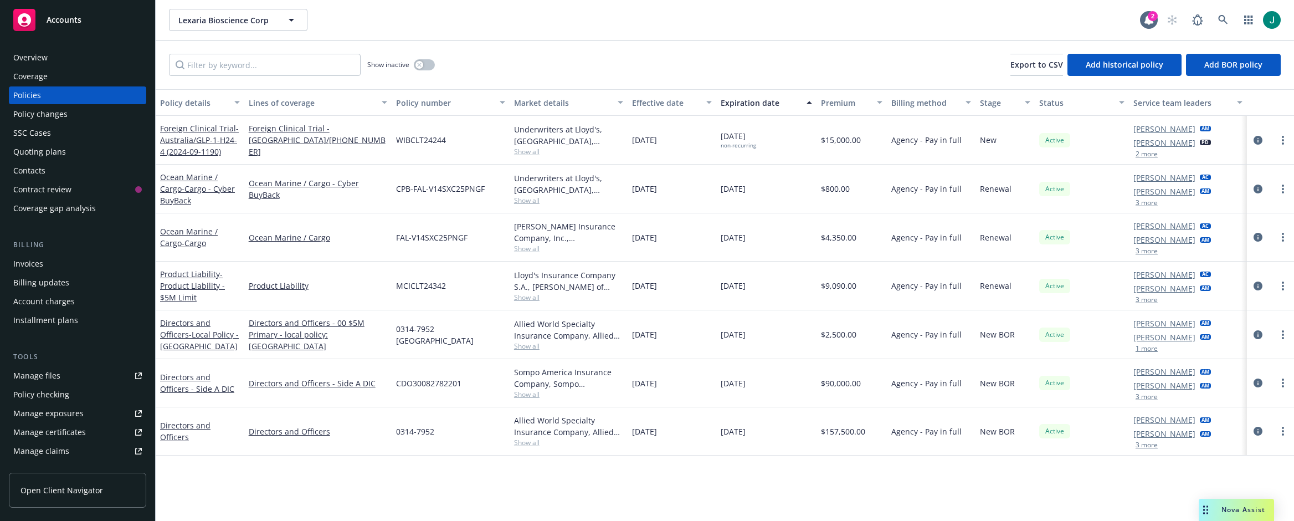
drag, startPoint x: 290, startPoint y: 1, endPoint x: 610, endPoint y: 16, distance: 320.5
click at [580, 26] on div "Lexaria Bioscience Corp Lexaria Bioscience Corp" at bounding box center [654, 20] width 971 height 22
click at [1222, 18] on icon at bounding box center [1223, 20] width 10 height 10
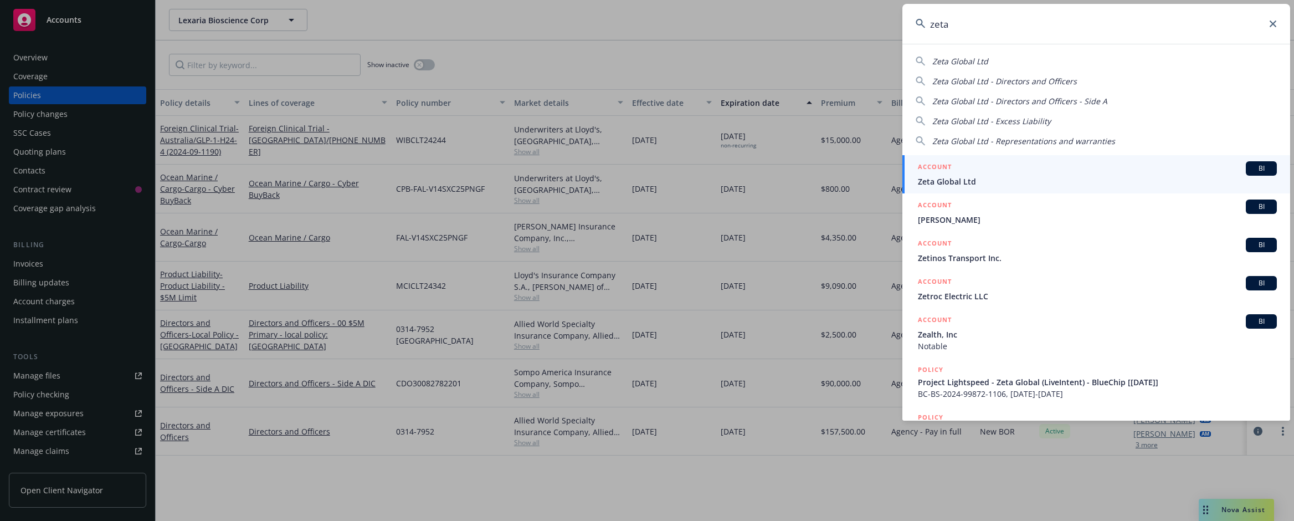
type input "zeta"
click at [974, 174] on div "ACCOUNT BI" at bounding box center [1097, 168] width 359 height 14
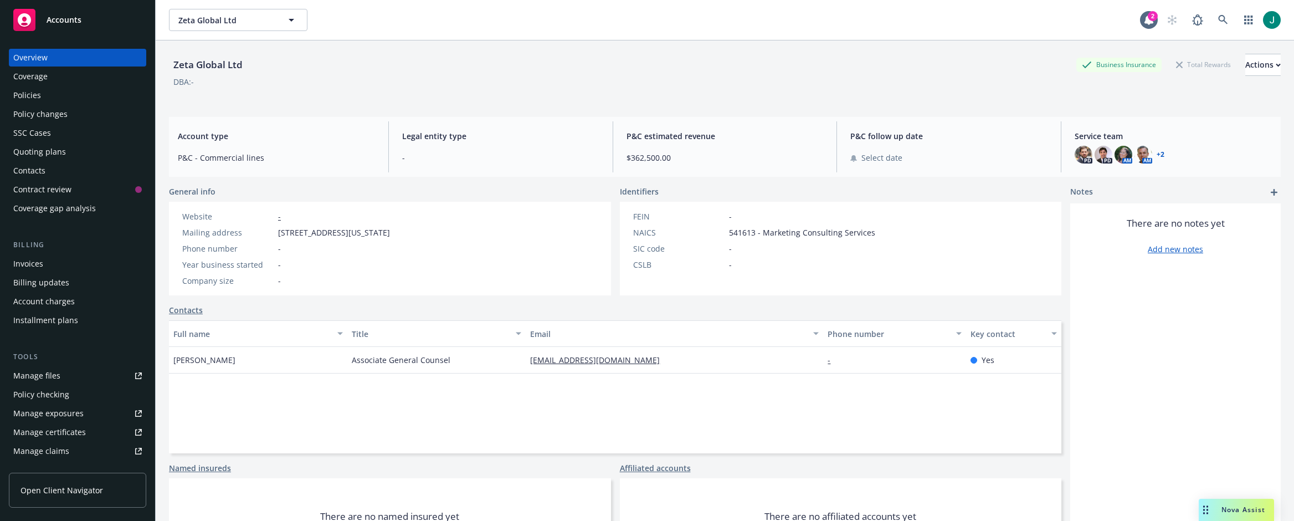
click at [42, 261] on div "Invoices" at bounding box center [28, 264] width 30 height 18
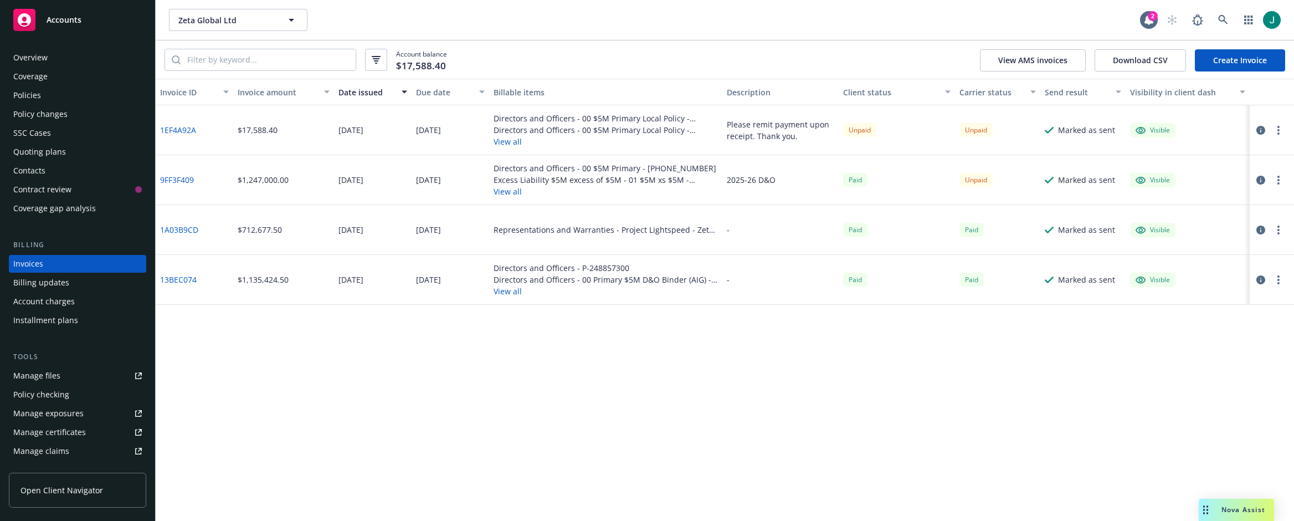
click at [1226, 61] on link "Create Invoice" at bounding box center [1240, 60] width 90 height 22
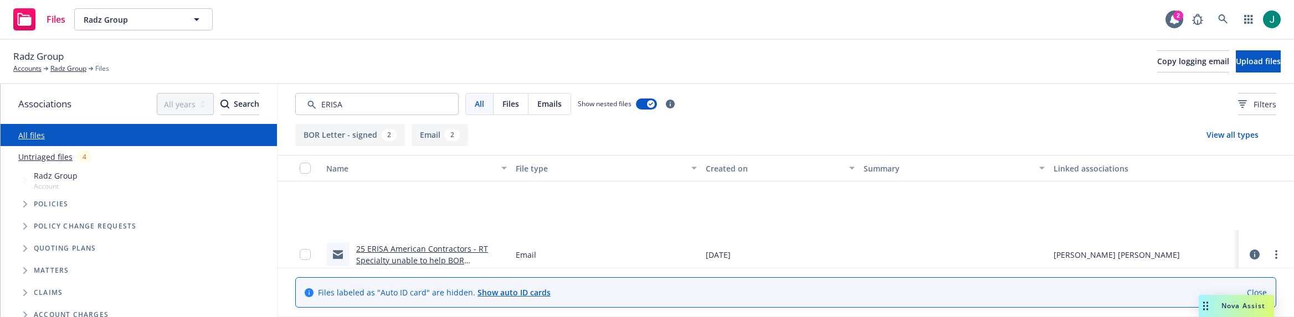
scroll to position [110, 0]
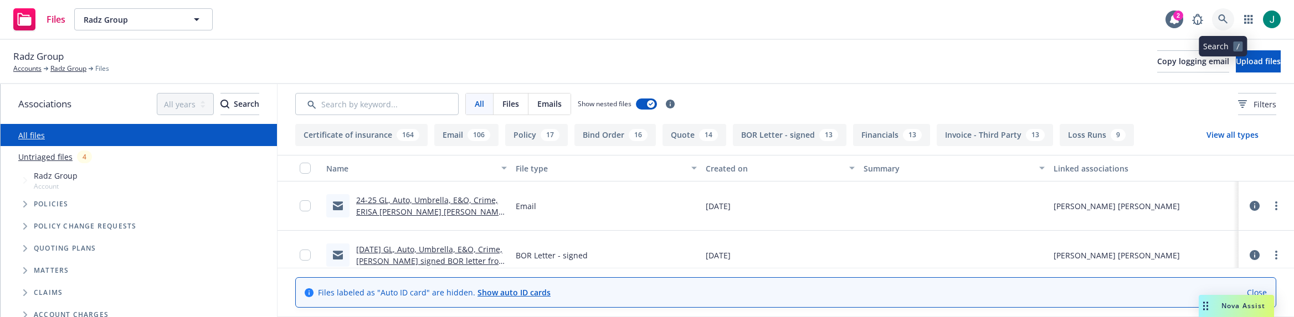
click at [1226, 17] on icon at bounding box center [1223, 19] width 10 height 10
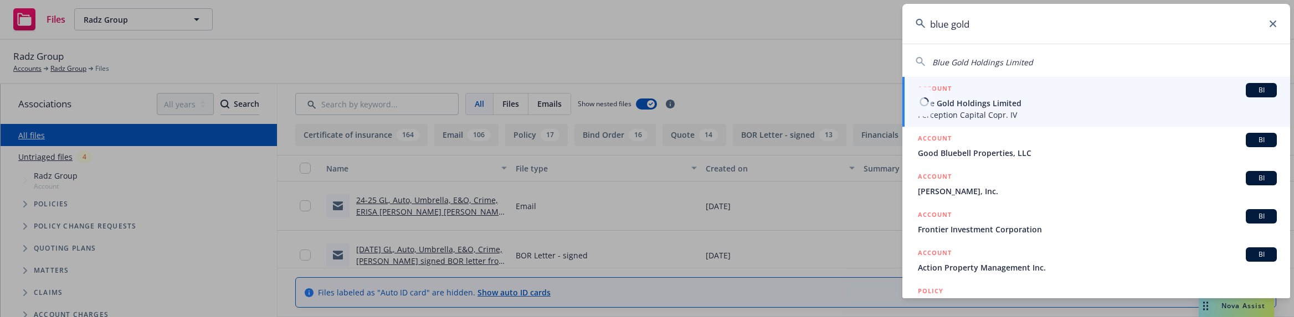
type input "blue gold"
click at [987, 103] on span "Blue Gold Holdings Limited" at bounding box center [1097, 103] width 359 height 12
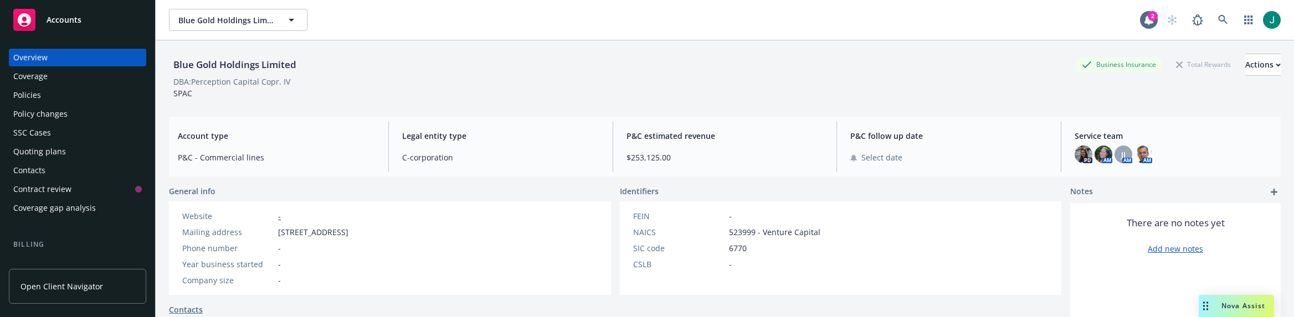
click at [28, 97] on div "Policies" at bounding box center [27, 95] width 28 height 18
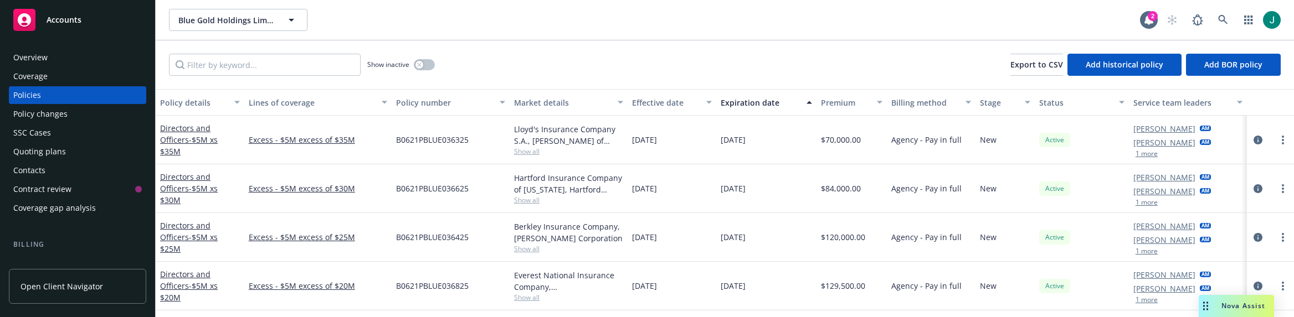
click at [523, 152] on span "Show all" at bounding box center [568, 151] width 109 height 9
click at [483, 124] on div "B0621PBLUE036325" at bounding box center [451, 140] width 118 height 49
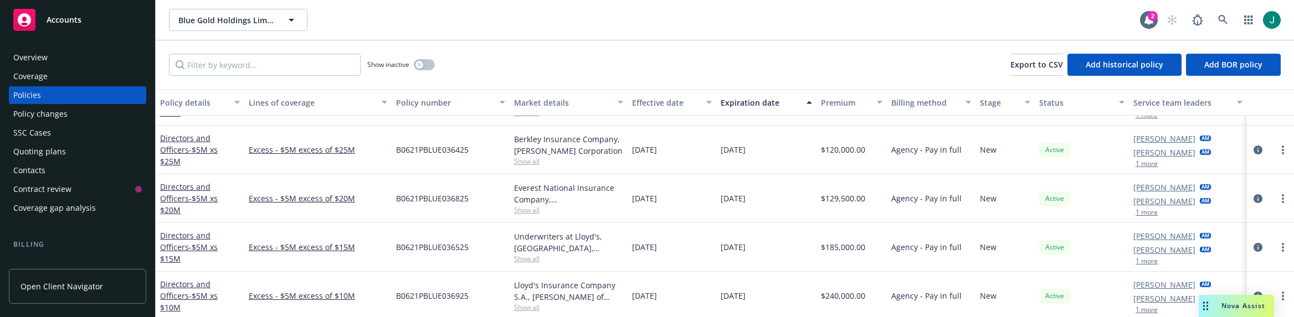
scroll to position [111, 0]
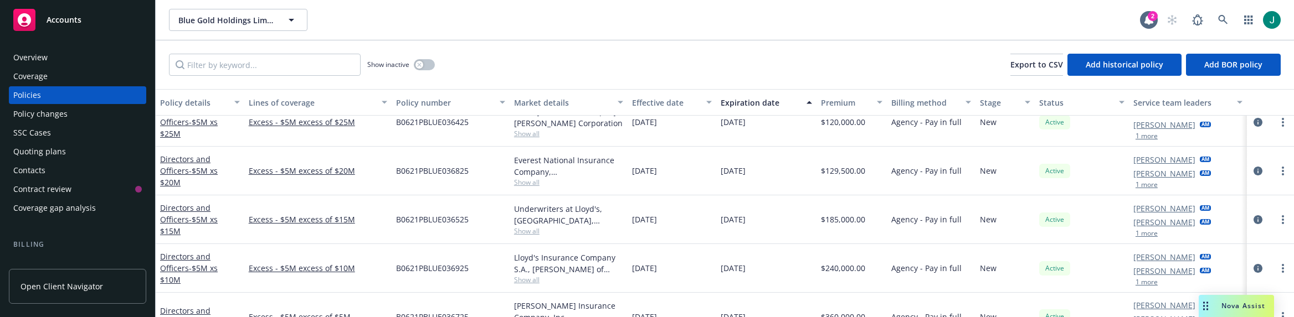
click at [525, 233] on span "Show all" at bounding box center [568, 231] width 109 height 9
click at [375, 203] on div "Excess - $5M excess of $15M" at bounding box center [317, 219] width 147 height 49
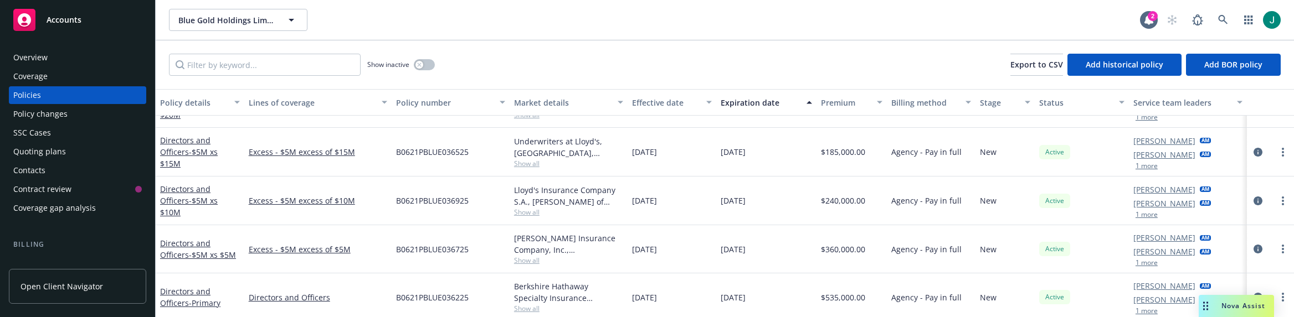
scroll to position [174, 0]
click at [524, 214] on span "Show all" at bounding box center [568, 212] width 109 height 9
click at [372, 188] on div "Excess - $5M excess of $10M" at bounding box center [317, 201] width 147 height 49
click at [528, 258] on span "Show all" at bounding box center [568, 260] width 109 height 9
click at [706, 200] on div "06/25/2025" at bounding box center [671, 201] width 89 height 49
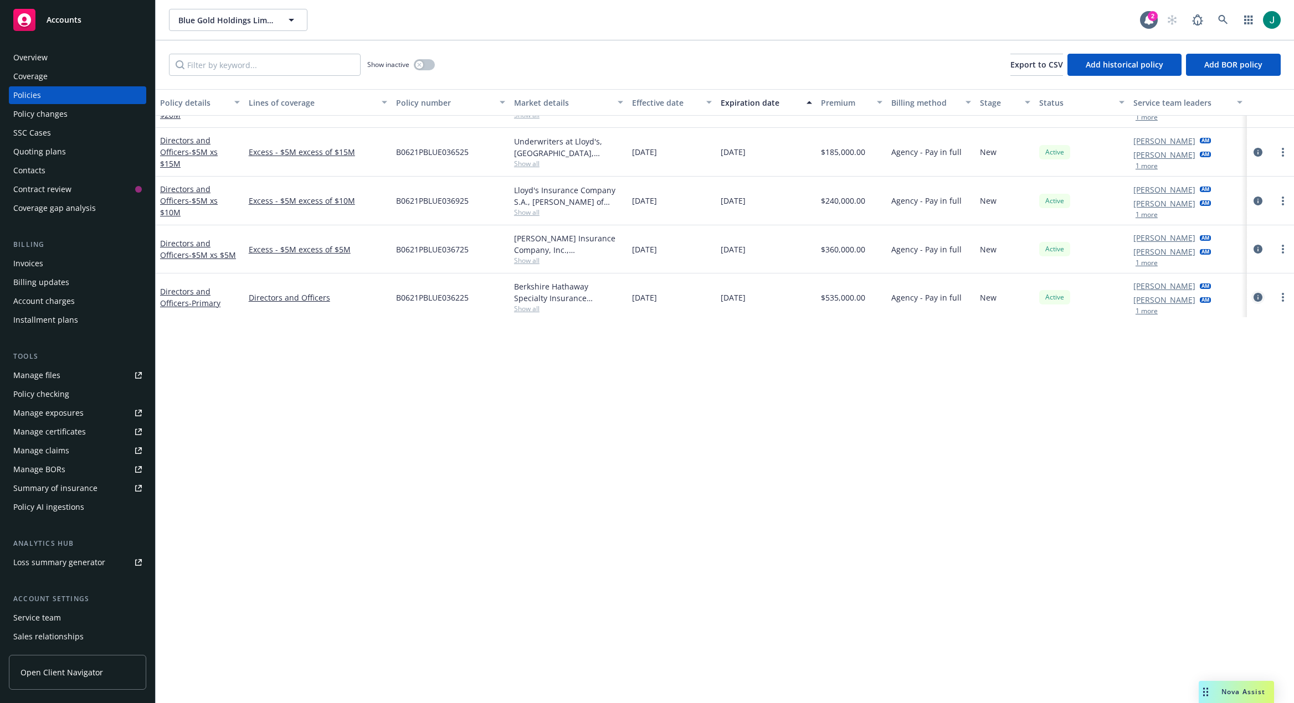
click at [1253, 299] on icon "circleInformation" at bounding box center [1257, 297] width 9 height 9
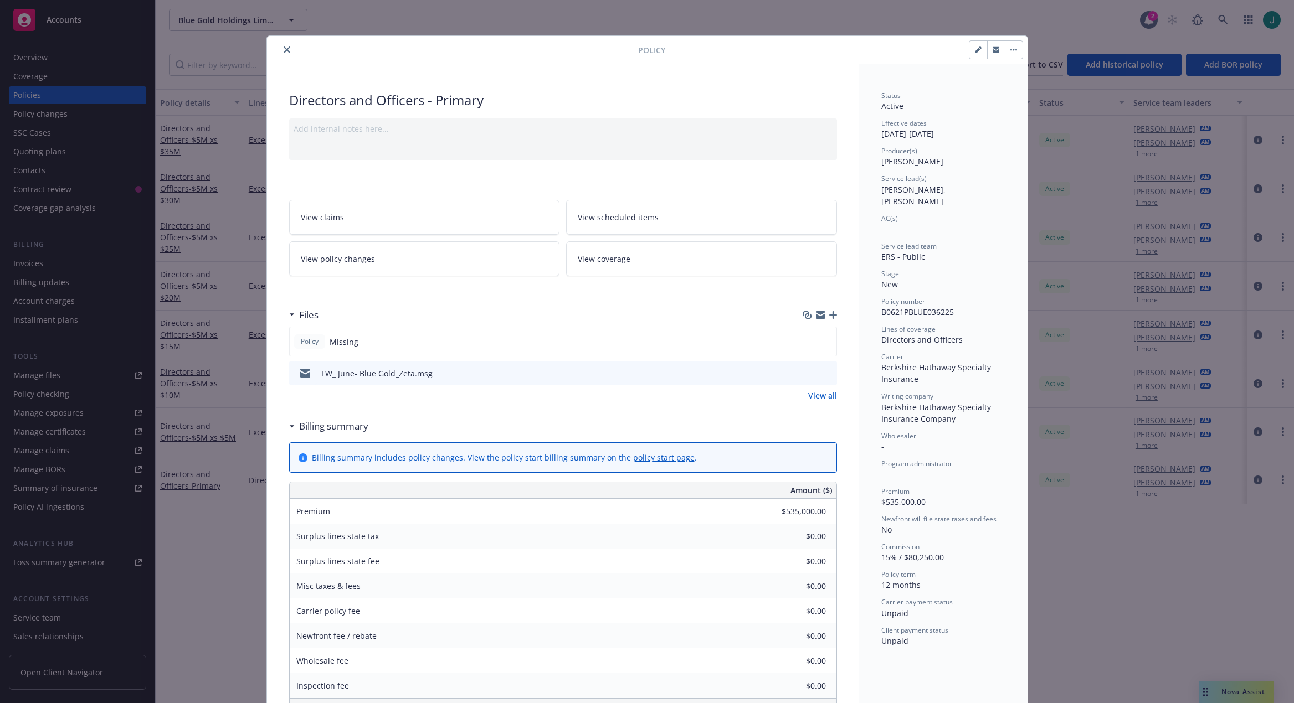
click at [821, 317] on icon "preview file" at bounding box center [826, 373] width 10 height 8
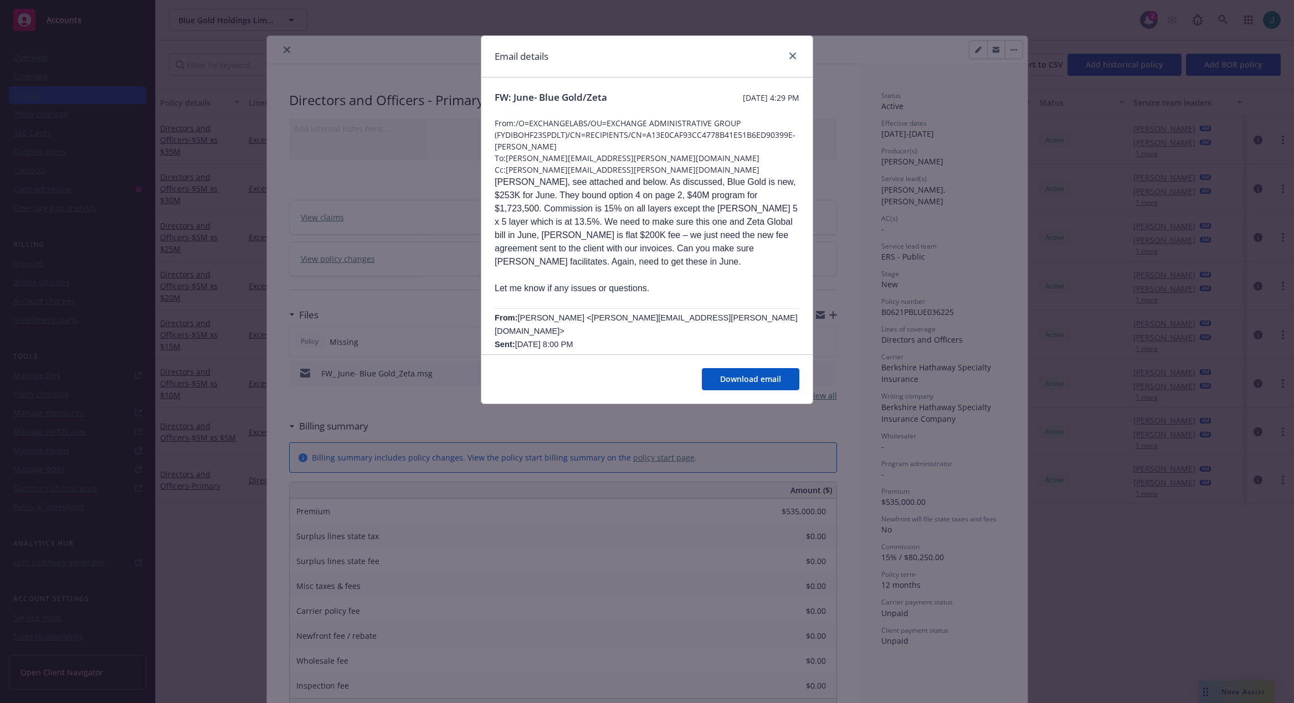
click at [606, 230] on p "Ilana, see attached and below. As discussed, Blue Gold is new, $253K for June. …" at bounding box center [647, 222] width 305 height 93
click at [622, 249] on p "Ilana, see attached and below. As discussed, Blue Gold is new, $253K for June. …" at bounding box center [647, 222] width 305 height 93
click at [791, 56] on icon "close" at bounding box center [792, 56] width 7 height 7
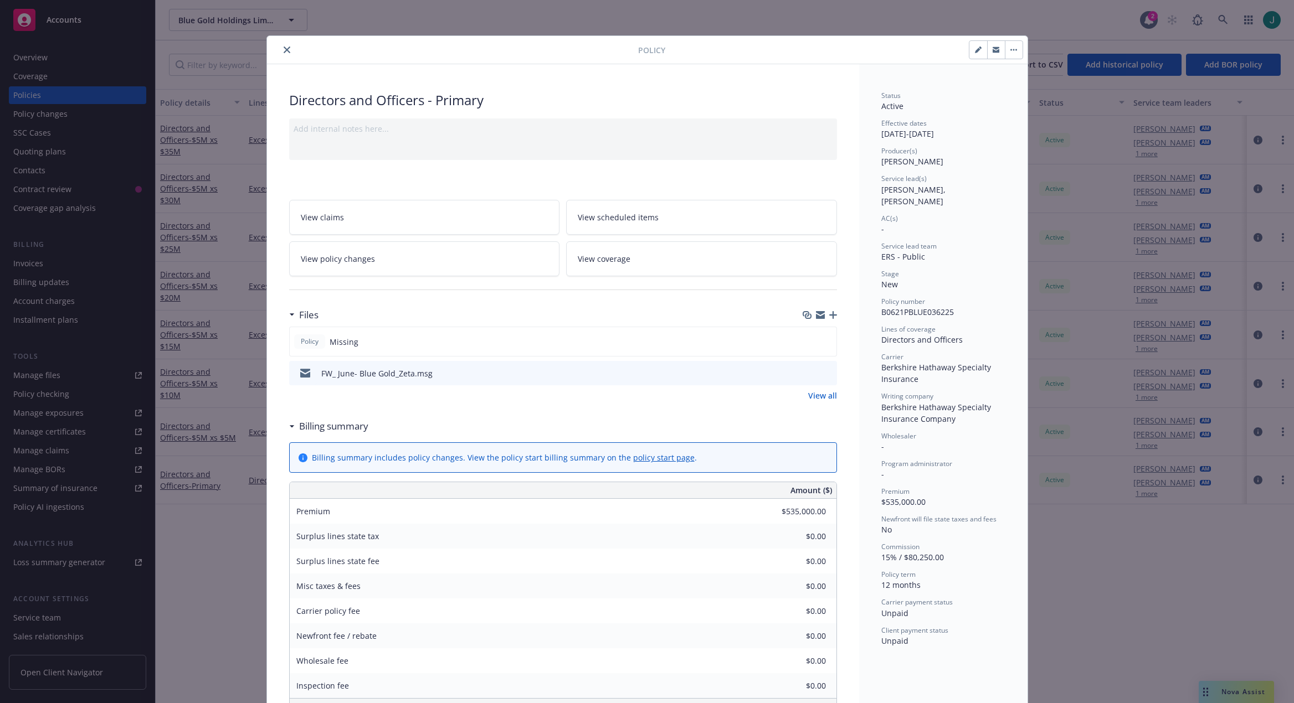
click at [821, 317] on icon "preview file" at bounding box center [826, 373] width 10 height 8
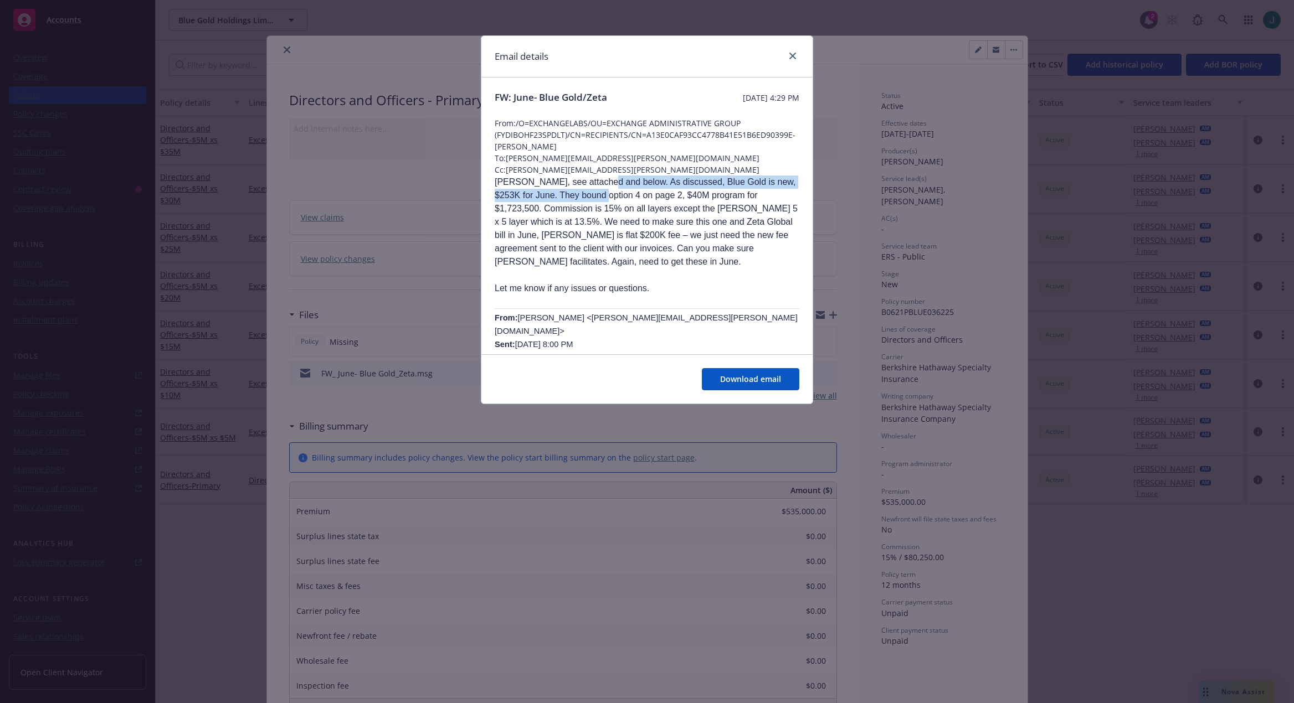
drag, startPoint x: 598, startPoint y: 184, endPoint x: 599, endPoint y: 190, distance: 5.8
click at [599, 190] on p "Ilana, see attached and below. As discussed, Blue Gold is new, $253K for June. …" at bounding box center [647, 222] width 305 height 93
click at [630, 240] on p "Ilana, see attached and below. As discussed, Blue Gold is new, $253K for June. …" at bounding box center [647, 222] width 305 height 93
click at [792, 54] on icon "close" at bounding box center [792, 56] width 7 height 7
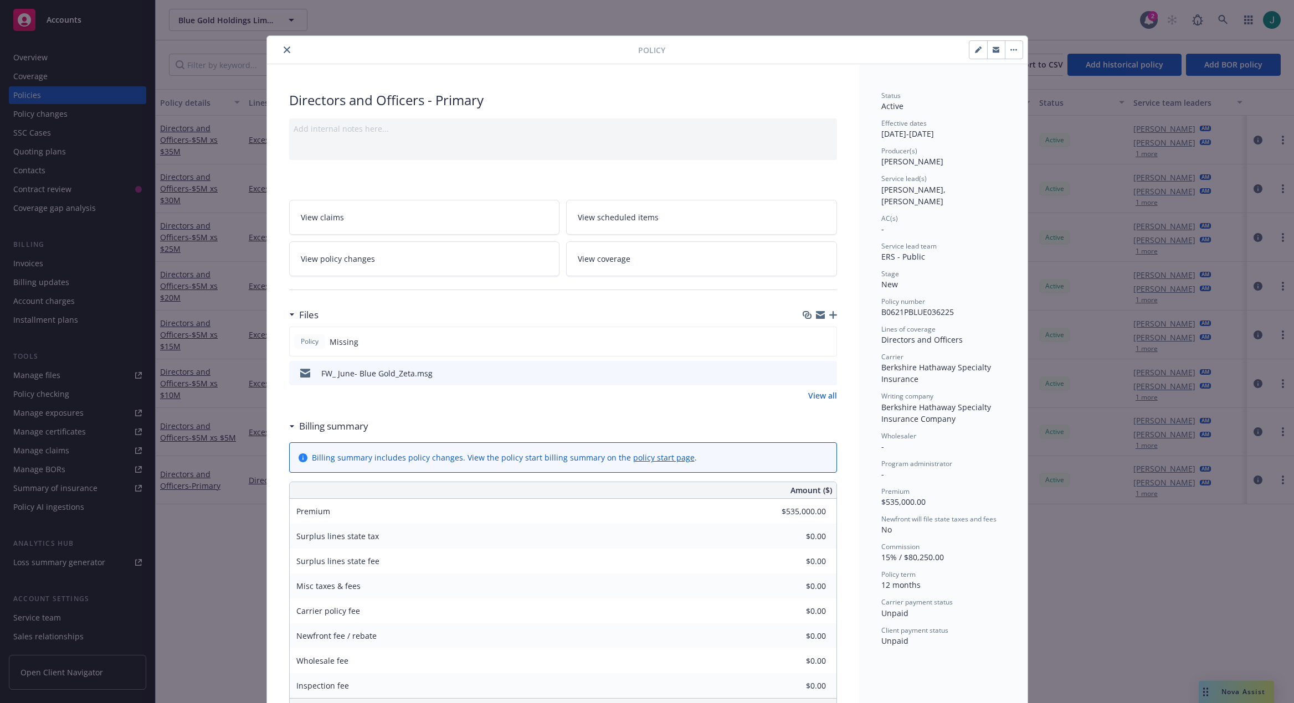
click at [284, 53] on icon "close" at bounding box center [287, 50] width 7 height 7
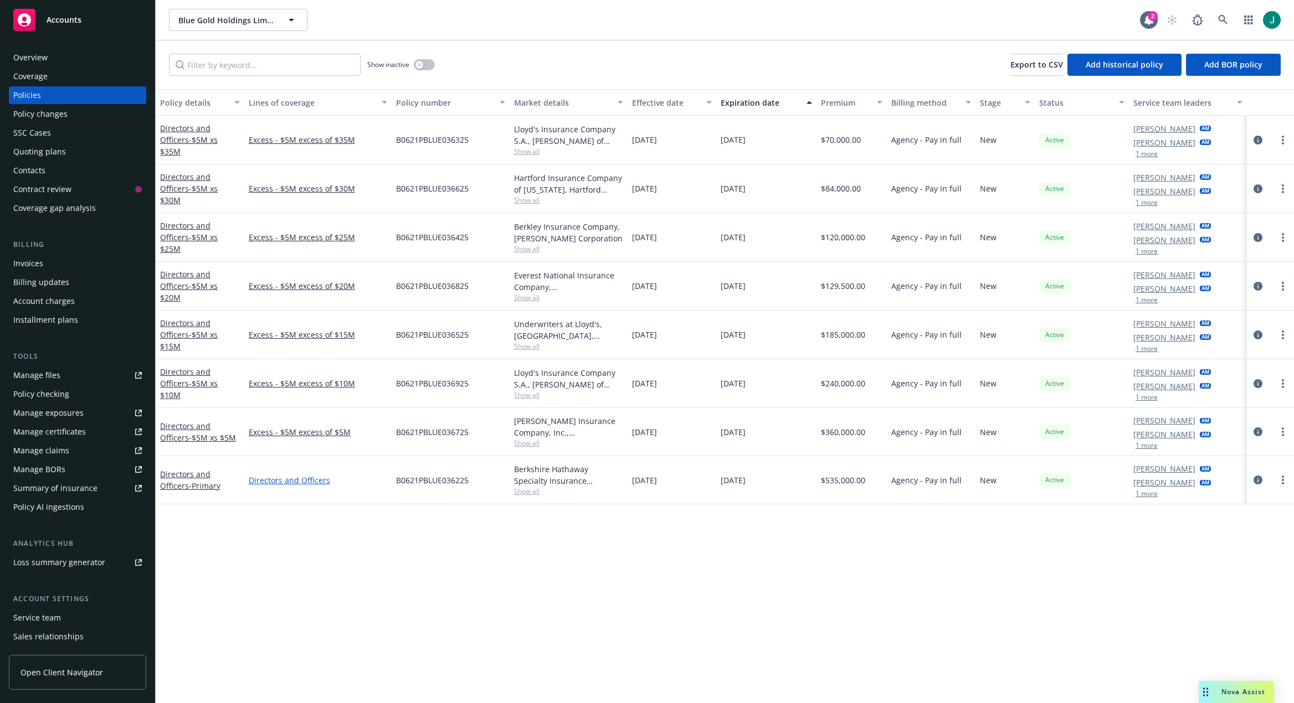
click at [282, 317] on link "Directors and Officers" at bounding box center [318, 481] width 138 height 12
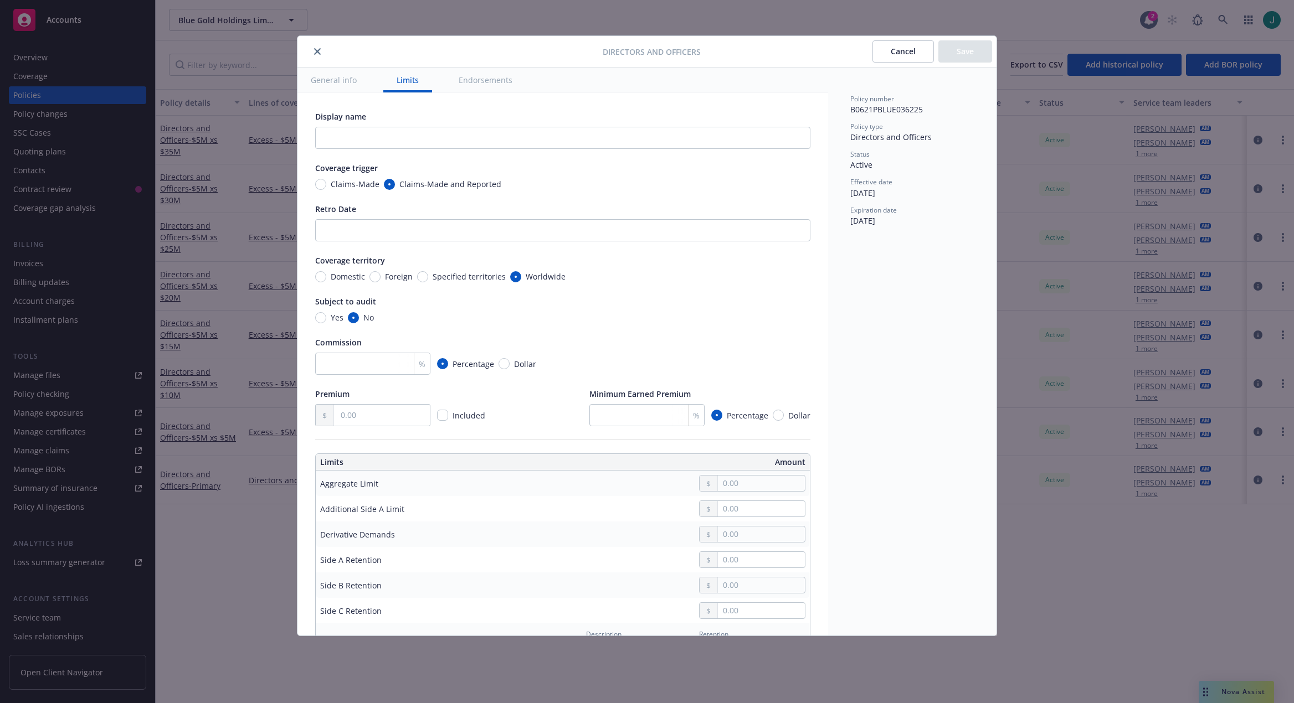
click at [318, 52] on icon "close" at bounding box center [317, 51] width 7 height 7
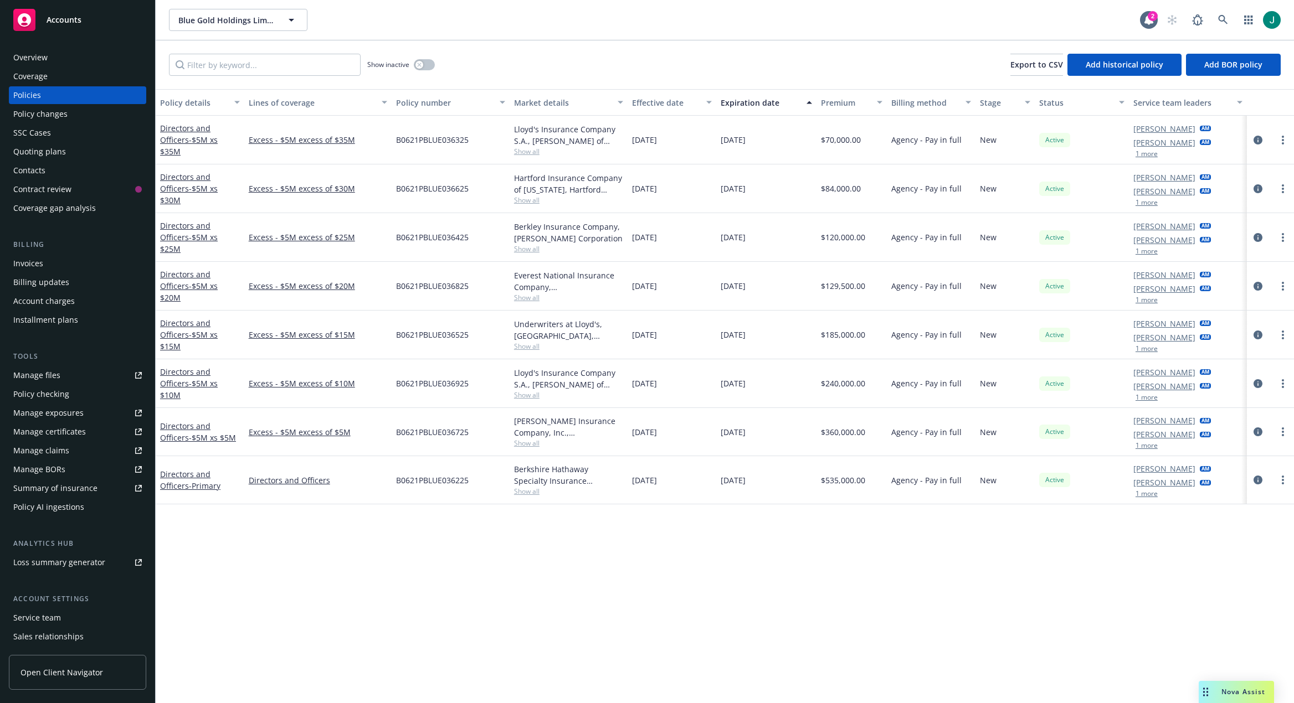
click at [32, 266] on div "Invoices" at bounding box center [28, 264] width 30 height 18
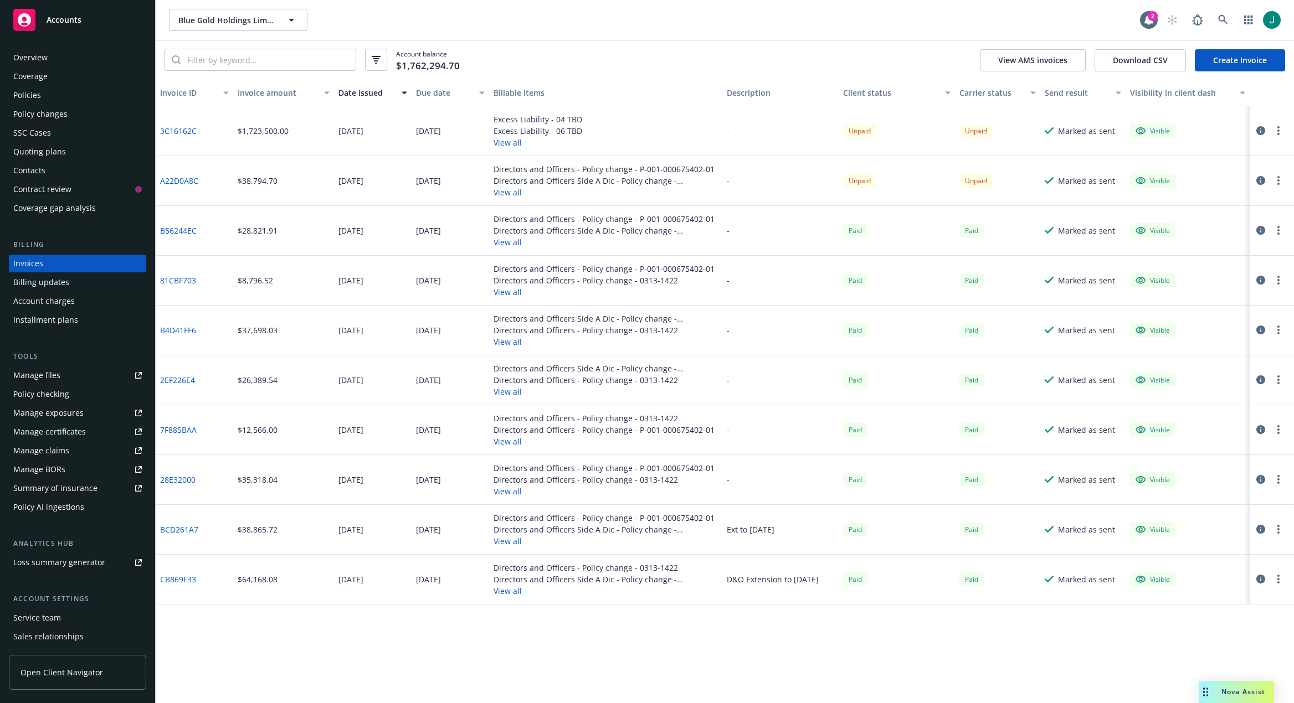
click at [189, 132] on link "3C16162C" at bounding box center [178, 131] width 37 height 12
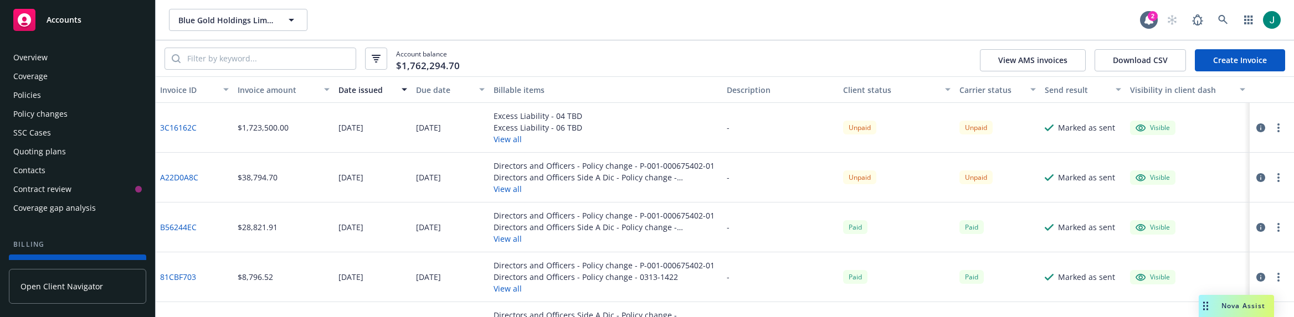
click at [95, 33] on link "Accounts" at bounding box center [77, 19] width 137 height 31
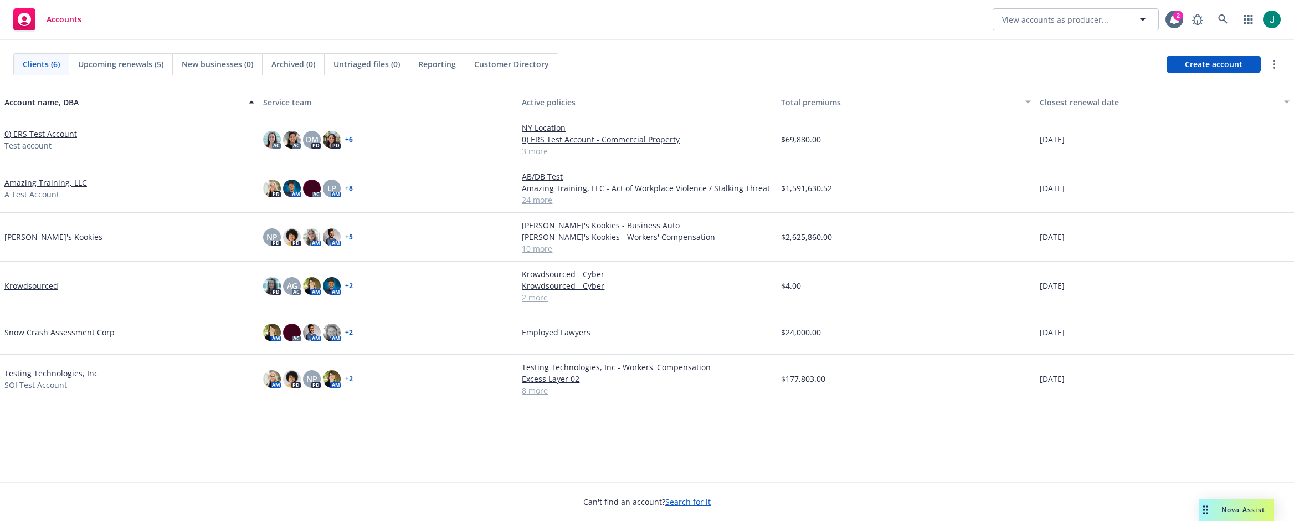
click at [889, 317] on div "Account name, DBA Service team Active policies Total premiums Closest renewal d…" at bounding box center [647, 285] width 1294 height 393
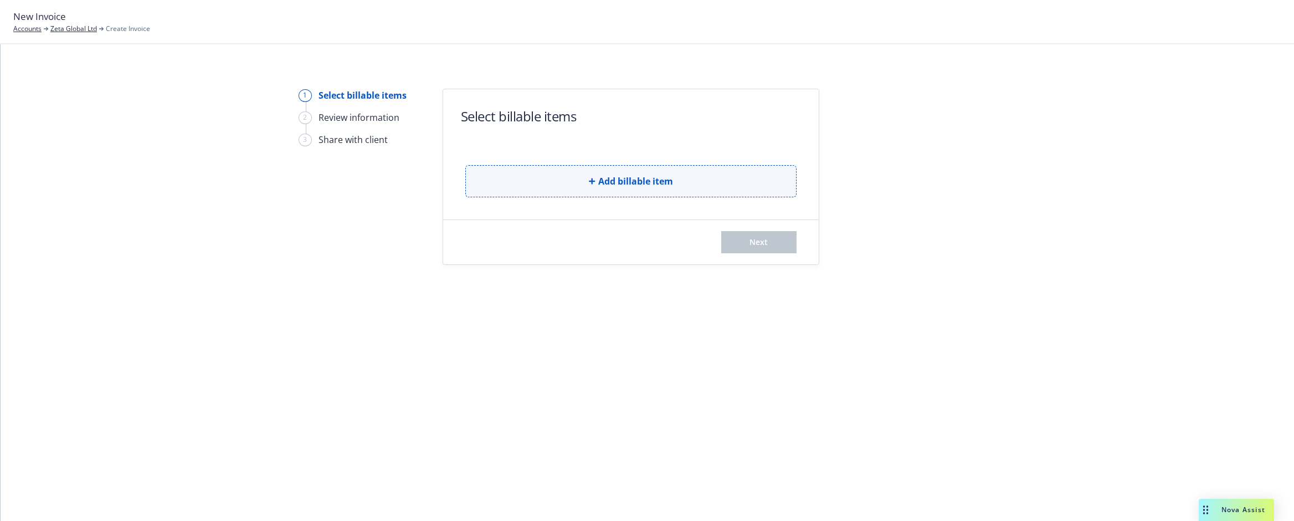
click at [664, 184] on span "Add billable item" at bounding box center [635, 180] width 75 height 13
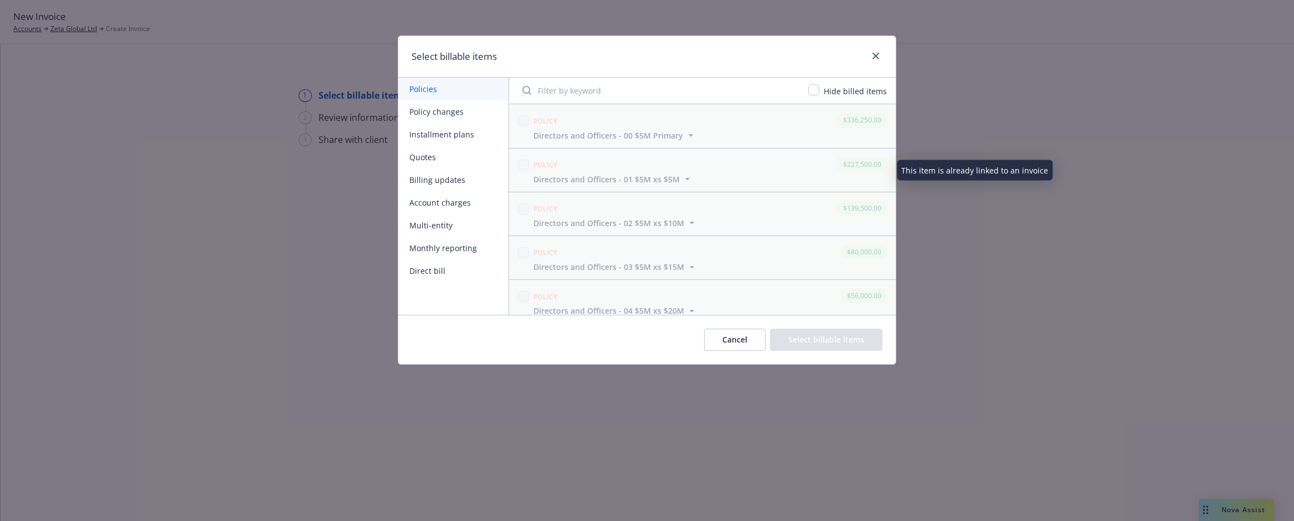
click at [456, 181] on button "Billing updates" at bounding box center [453, 179] width 110 height 23
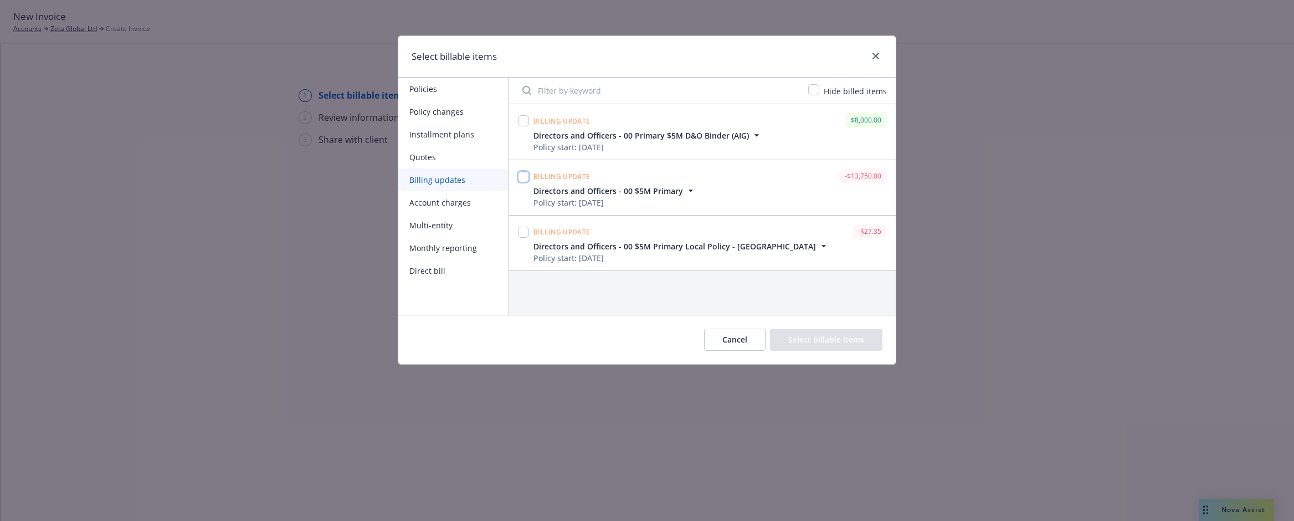
click at [522, 176] on input "checkbox" at bounding box center [523, 176] width 11 height 11
checkbox input "true"
click at [770, 61] on div "Select billable items" at bounding box center [646, 57] width 497 height 42
click at [810, 341] on button "Select billable items" at bounding box center [826, 339] width 112 height 22
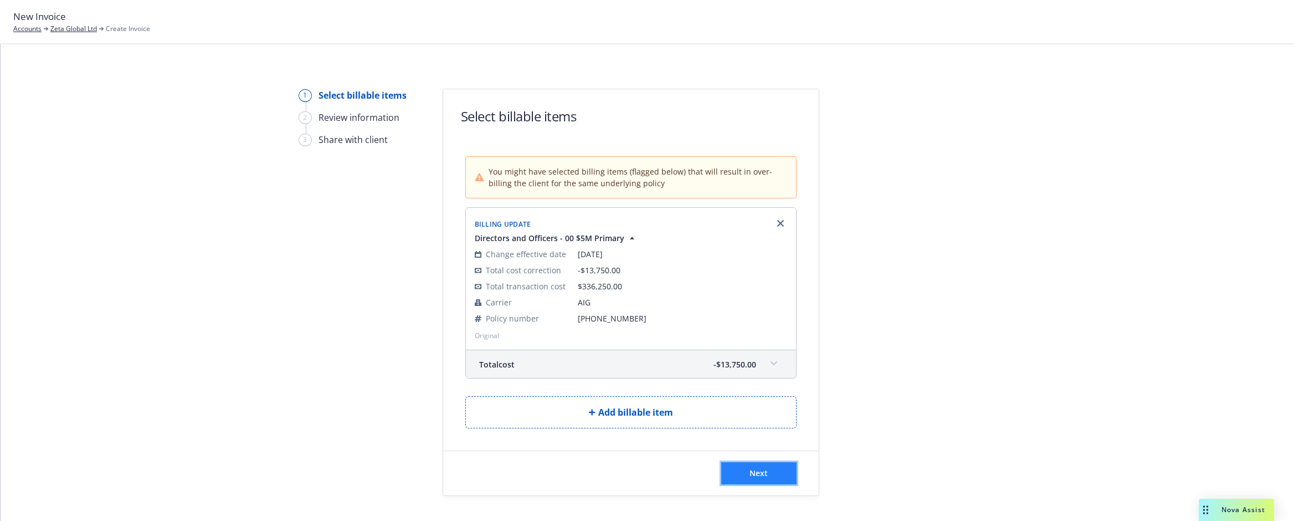
click at [757, 474] on span "Next" at bounding box center [758, 472] width 18 height 11
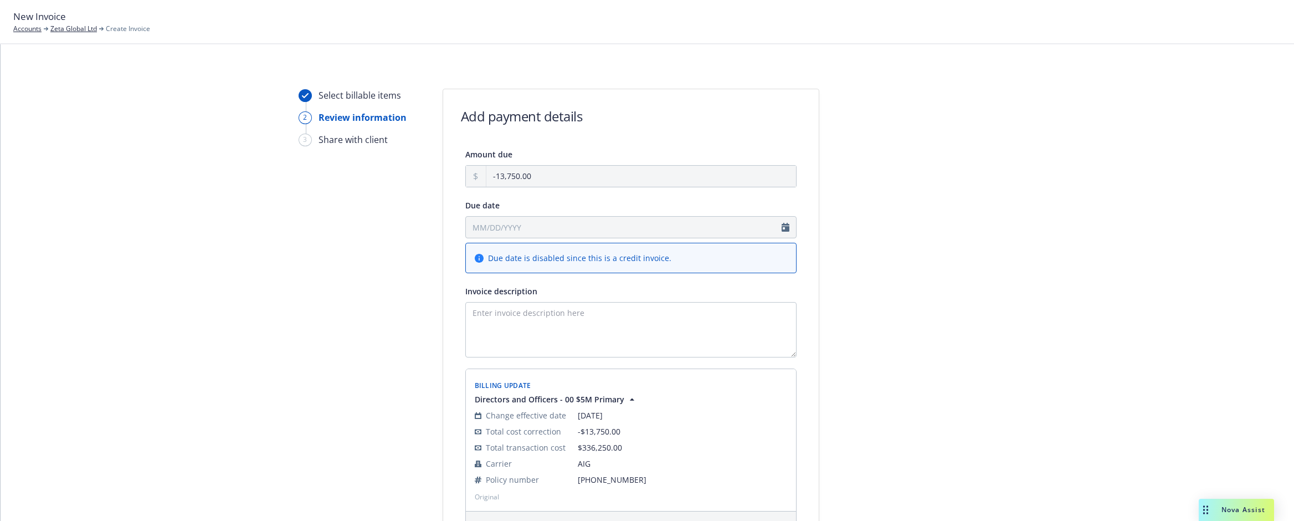
scroll to position [131, 0]
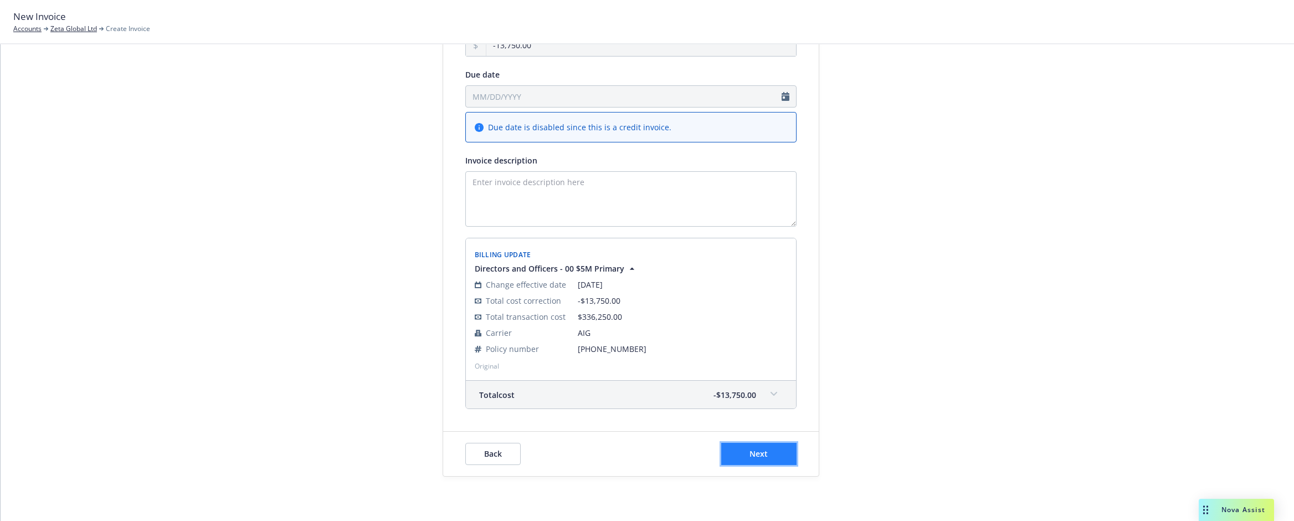
click at [757, 455] on span "Next" at bounding box center [758, 453] width 18 height 11
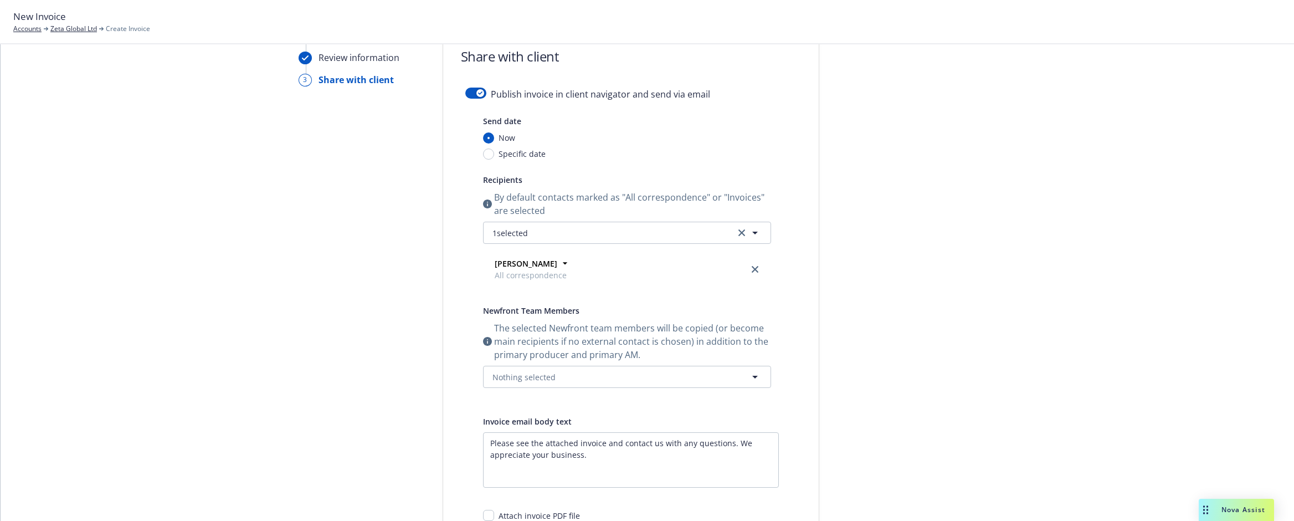
scroll to position [0, 0]
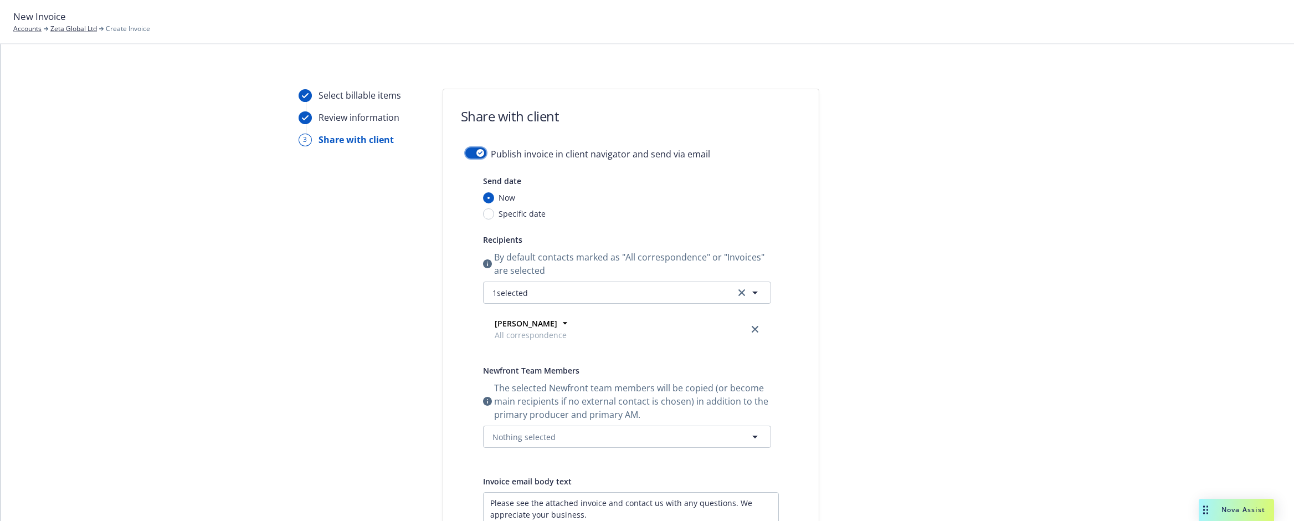
click at [478, 152] on div "button" at bounding box center [480, 153] width 8 height 8
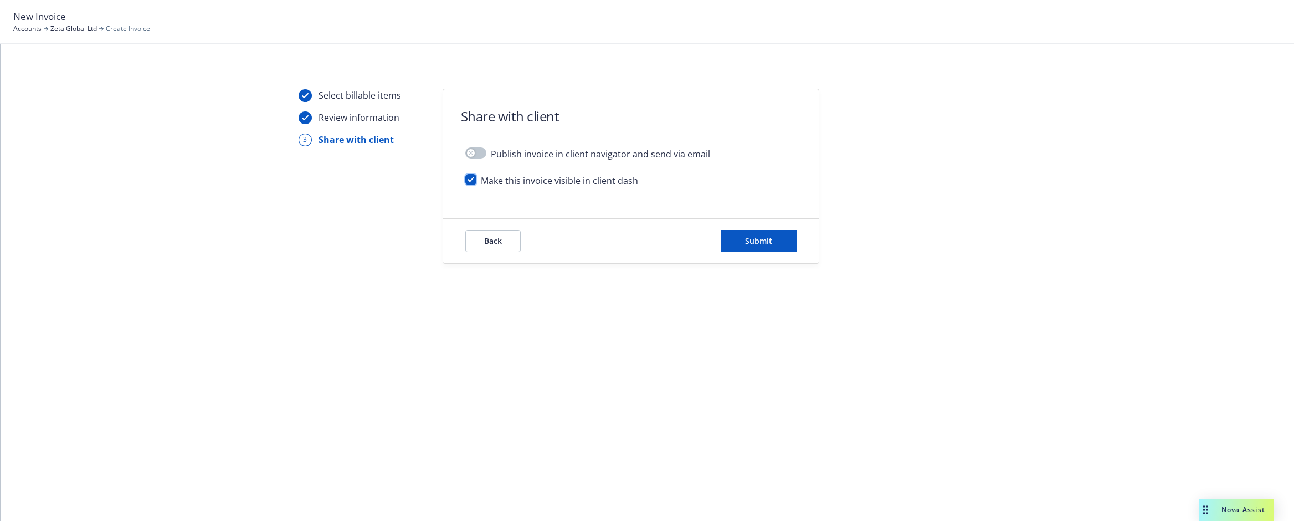
click at [470, 179] on input "checkbox" at bounding box center [470, 179] width 11 height 11
checkbox input "false"
click at [752, 248] on button "Submit" at bounding box center [758, 241] width 75 height 22
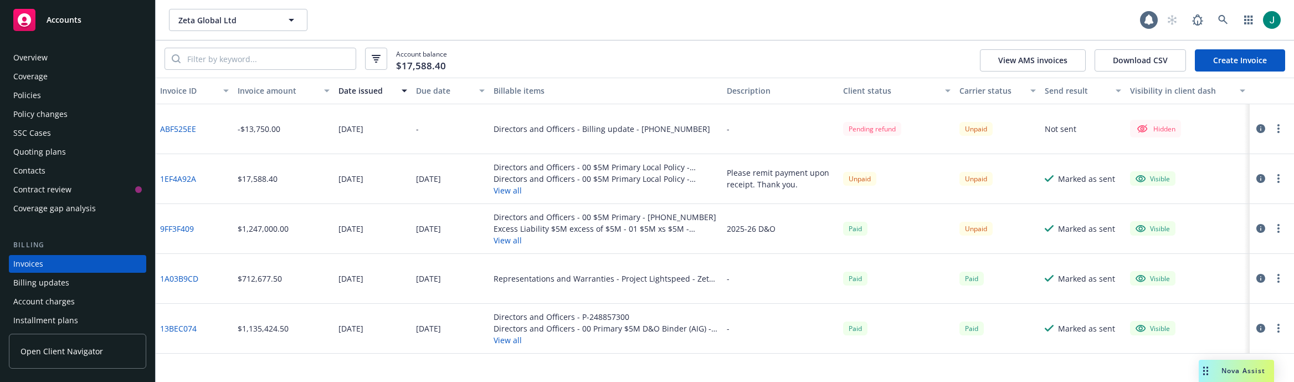
scroll to position [55, 0]
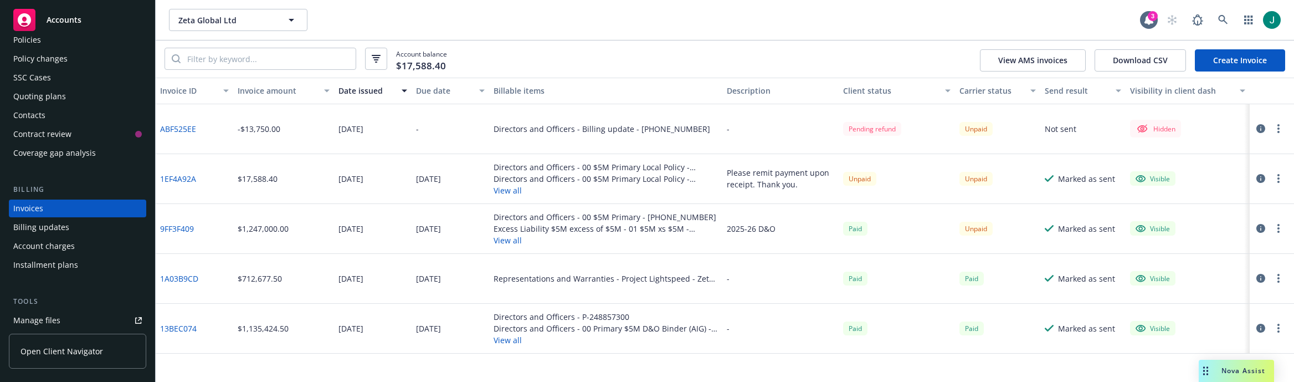
click at [761, 354] on div "Invoice ID Invoice amount Date issued Due date Billable items Description Clien…" at bounding box center [725, 230] width 1138 height 304
click at [522, 54] on div "Account balance $17,588.40 View AMS invoices Download CSV Create Invoice" at bounding box center [725, 58] width 1138 height 37
click at [898, 2] on div "Zeta Global Ltd Zeta Global Ltd 3" at bounding box center [725, 20] width 1138 height 40
